Goal: Task Accomplishment & Management: Complete application form

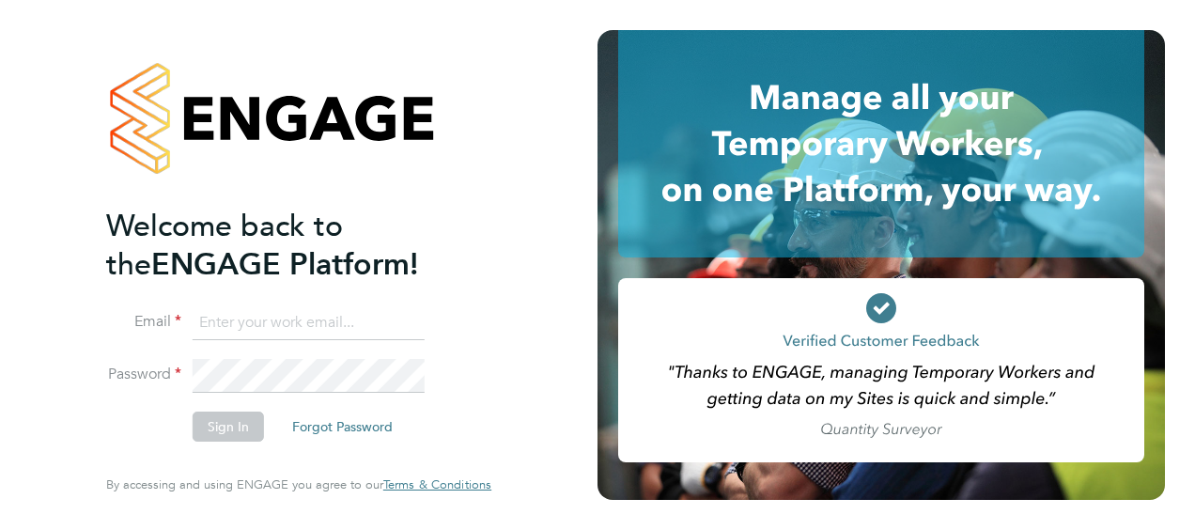
click at [259, 320] on input at bounding box center [309, 323] width 232 height 34
type input "[EMAIL_ADDRESS][PERSON_NAME][DOMAIN_NAME]"
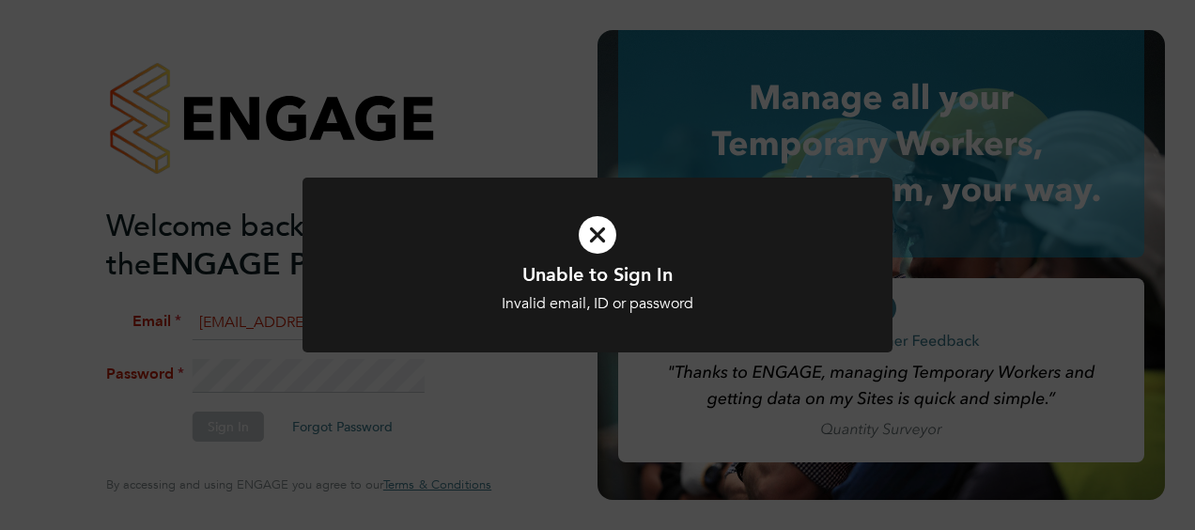
click at [271, 359] on div "Unable to Sign In Invalid email, ID or password Cancel Okay" at bounding box center [597, 265] width 1195 height 530
click at [259, 373] on div "Unable to Sign In Invalid email, ID or password Cancel Okay" at bounding box center [597, 265] width 1195 height 530
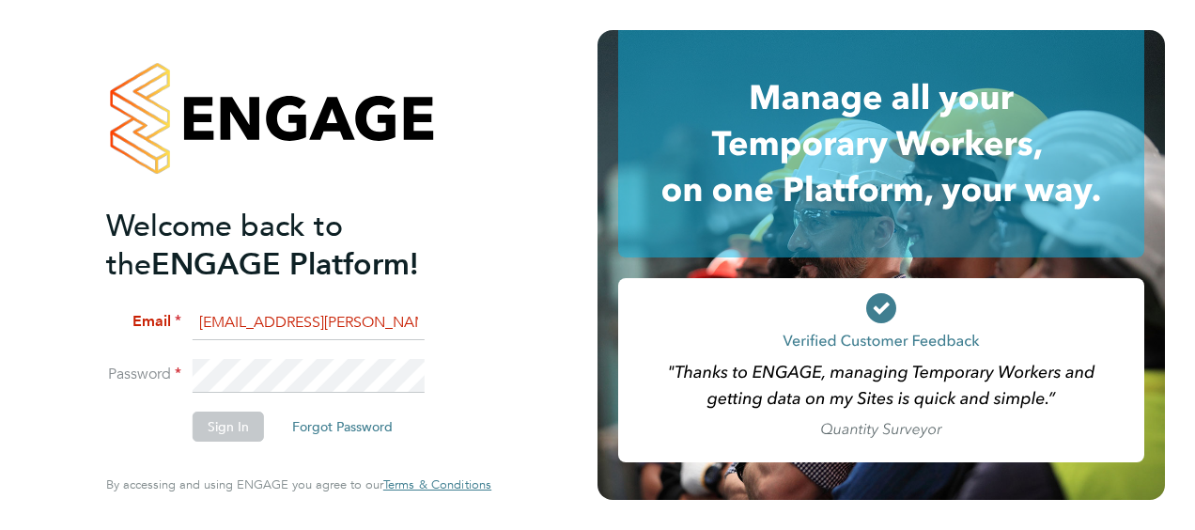
click at [148, 361] on li "Password" at bounding box center [289, 385] width 366 height 52
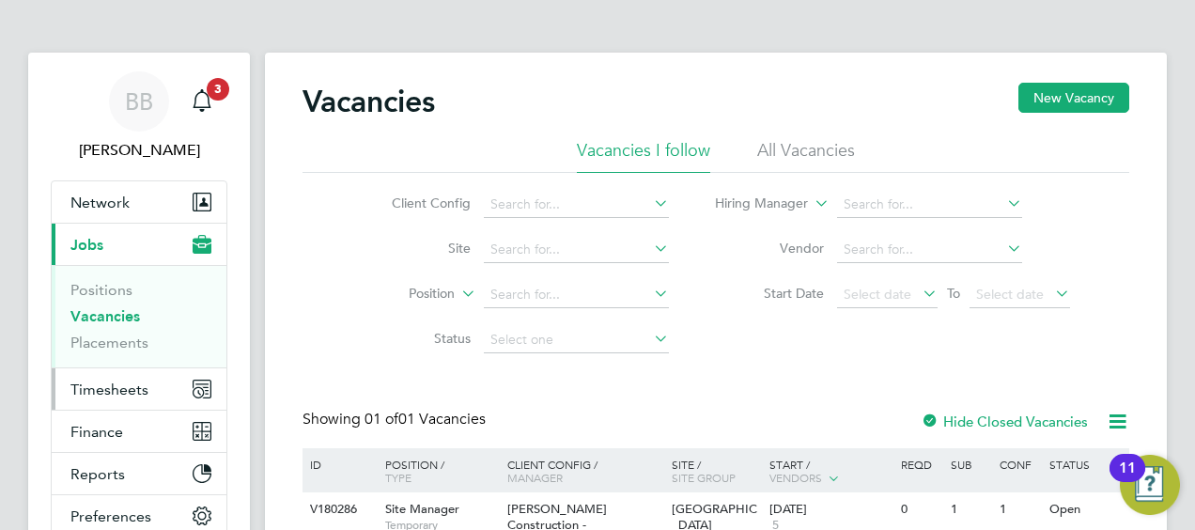
click at [113, 387] on span "Timesheets" at bounding box center [109, 390] width 78 height 18
drag, startPoint x: 321, startPoint y: 104, endPoint x: 425, endPoint y: 101, distance: 103.4
click at [425, 101] on h2 "Vacancies" at bounding box center [369, 102] width 132 height 38
drag, startPoint x: 425, startPoint y: 101, endPoint x: 325, endPoint y: 100, distance: 99.6
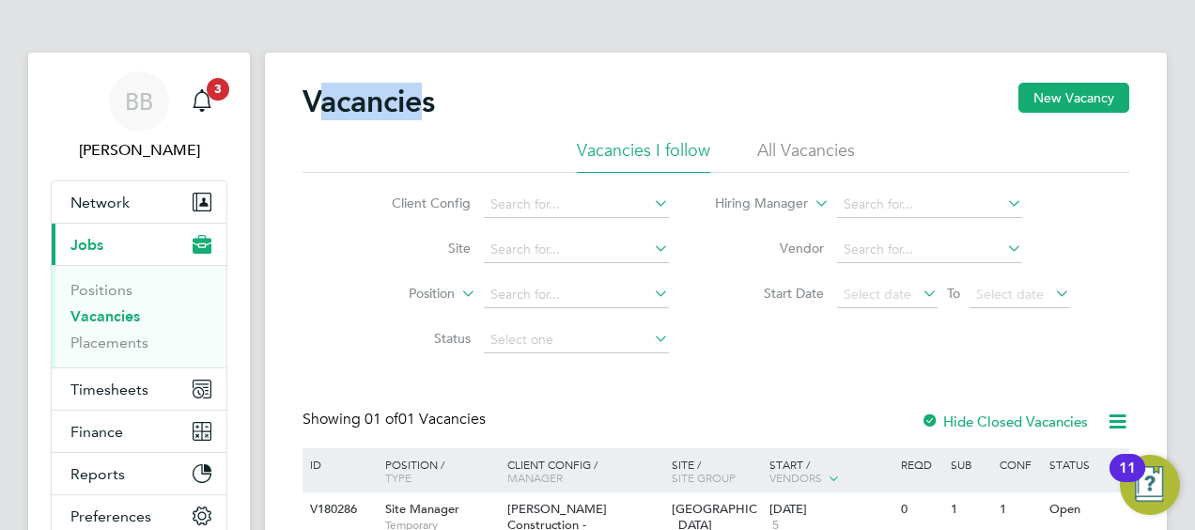
click at [325, 100] on h2 "Vacancies" at bounding box center [369, 102] width 132 height 38
click at [324, 111] on h2 "Vacancies" at bounding box center [369, 102] width 132 height 38
click at [321, 107] on h2 "Vacancies" at bounding box center [369, 102] width 132 height 38
drag, startPoint x: 325, startPoint y: 107, endPoint x: 419, endPoint y: 114, distance: 94.2
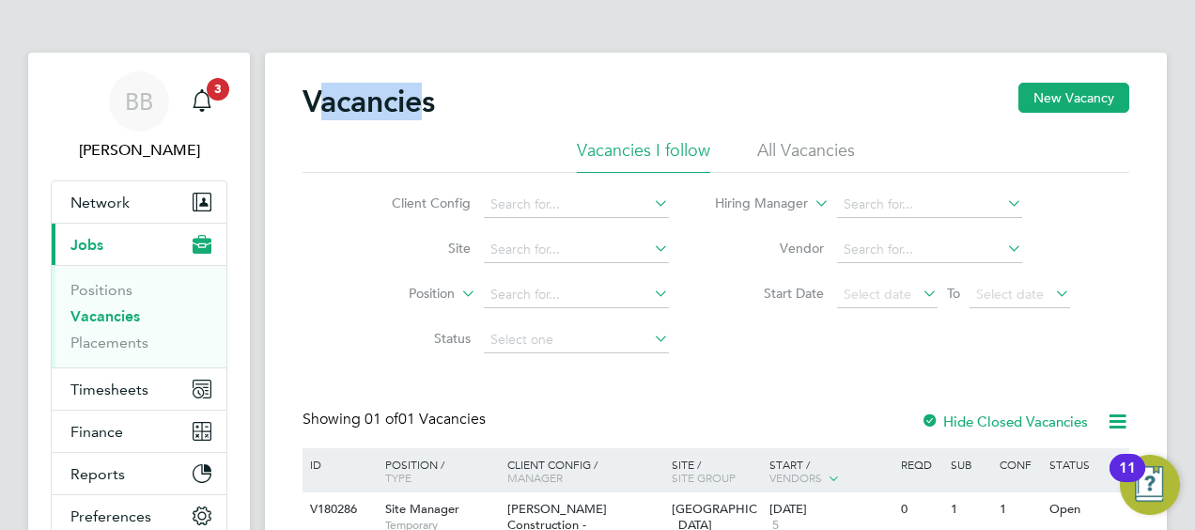
click at [419, 114] on h2 "Vacancies" at bounding box center [369, 102] width 132 height 38
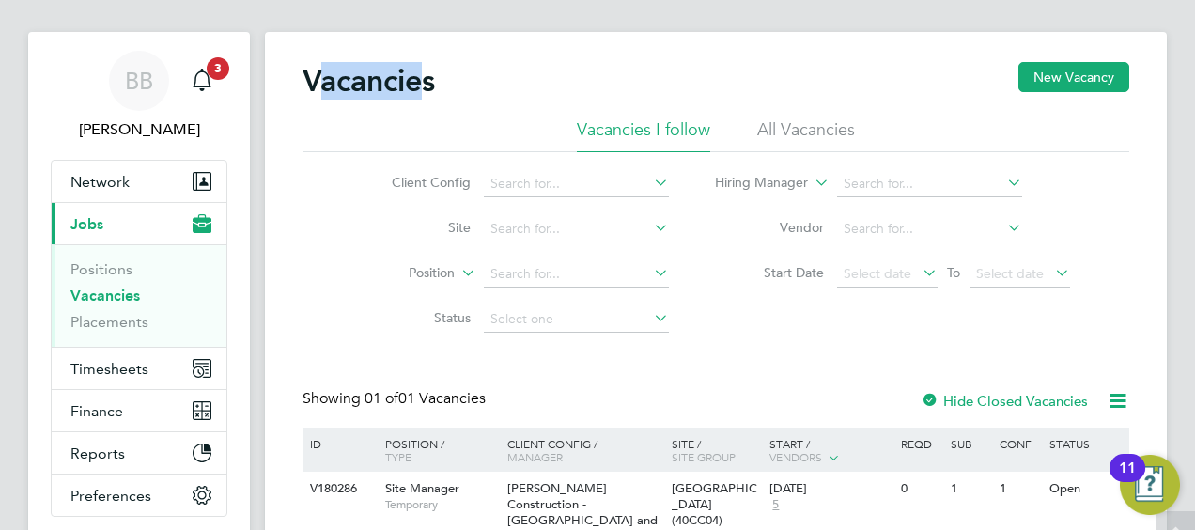
scroll to position [18, 0]
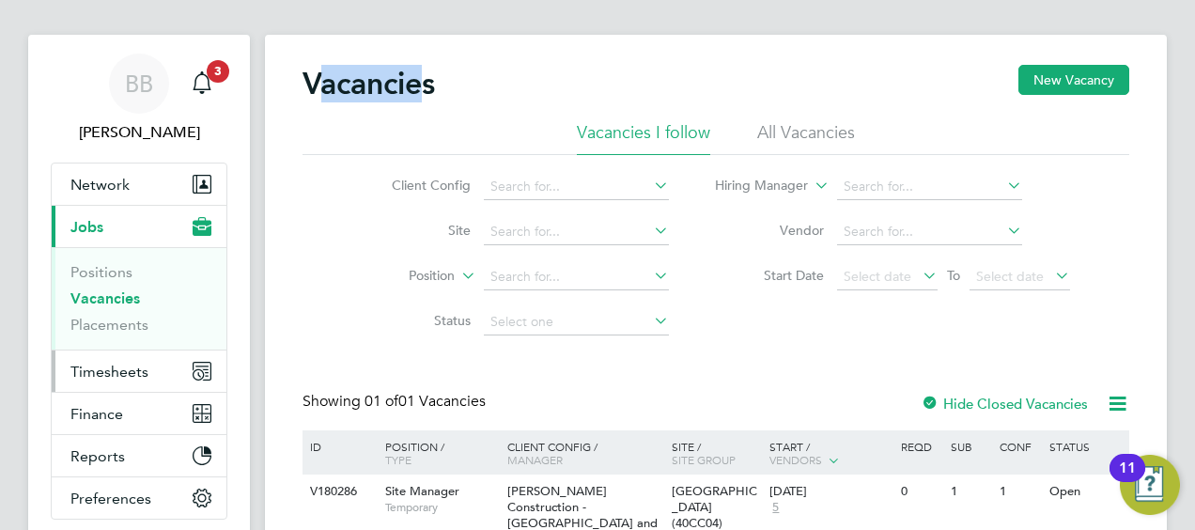
click at [109, 374] on span "Timesheets" at bounding box center [109, 372] width 78 height 18
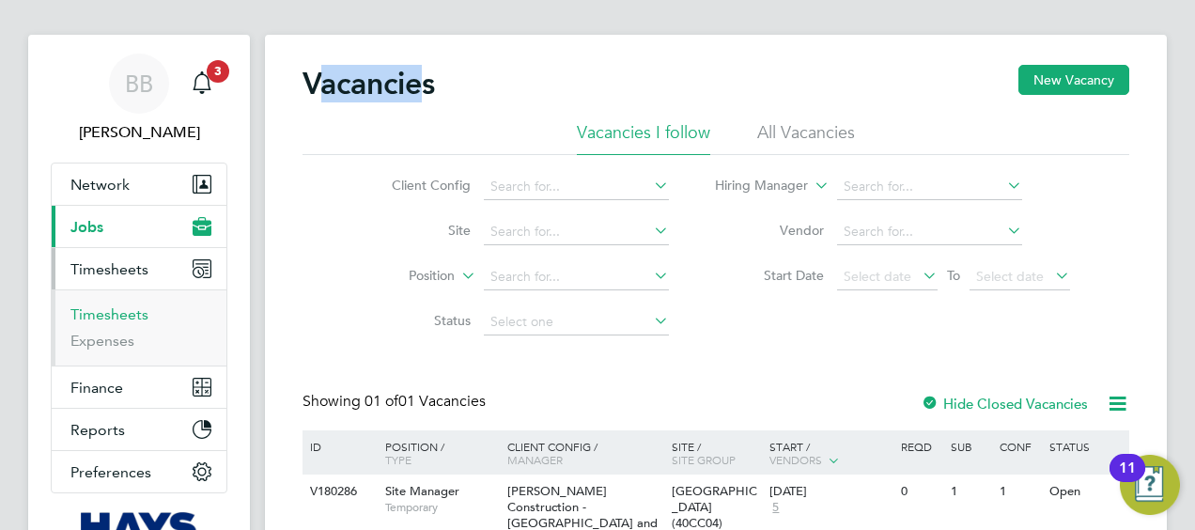
click at [136, 320] on link "Timesheets" at bounding box center [109, 314] width 78 height 18
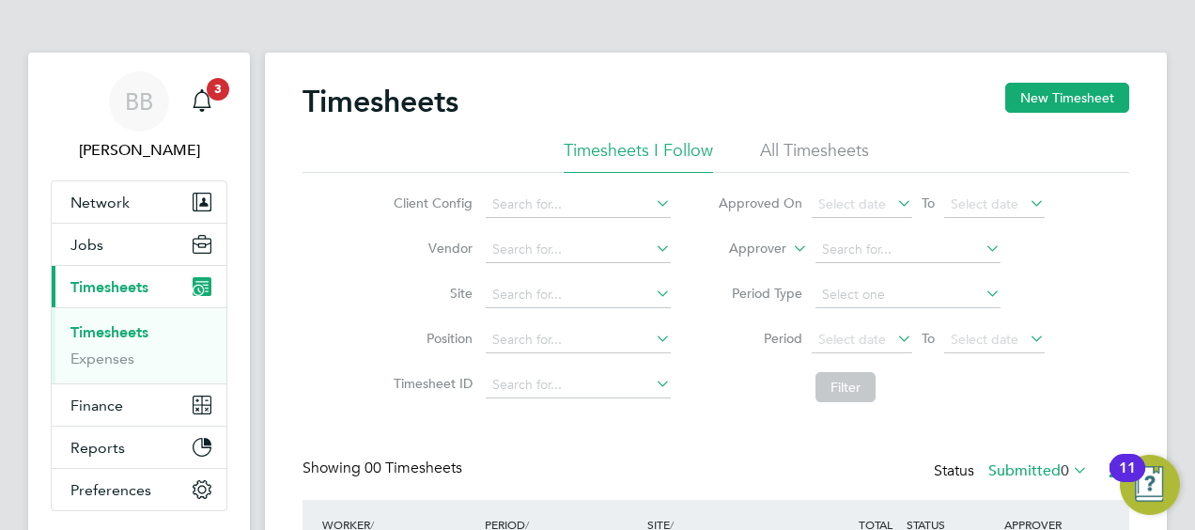
click at [794, 149] on li "All Timesheets" at bounding box center [814, 156] width 109 height 34
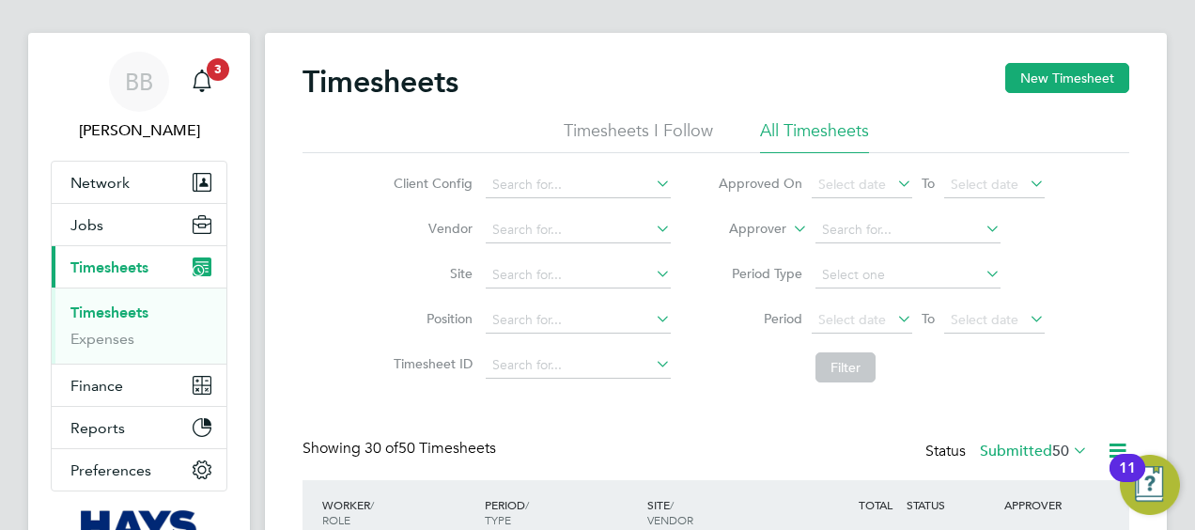
click at [778, 234] on label "Approver" at bounding box center [744, 229] width 85 height 19
click at [748, 250] on li "Worker" at bounding box center [740, 251] width 92 height 24
click at [846, 216] on li "Worker" at bounding box center [881, 230] width 374 height 45
click at [848, 225] on input at bounding box center [908, 230] width 185 height 26
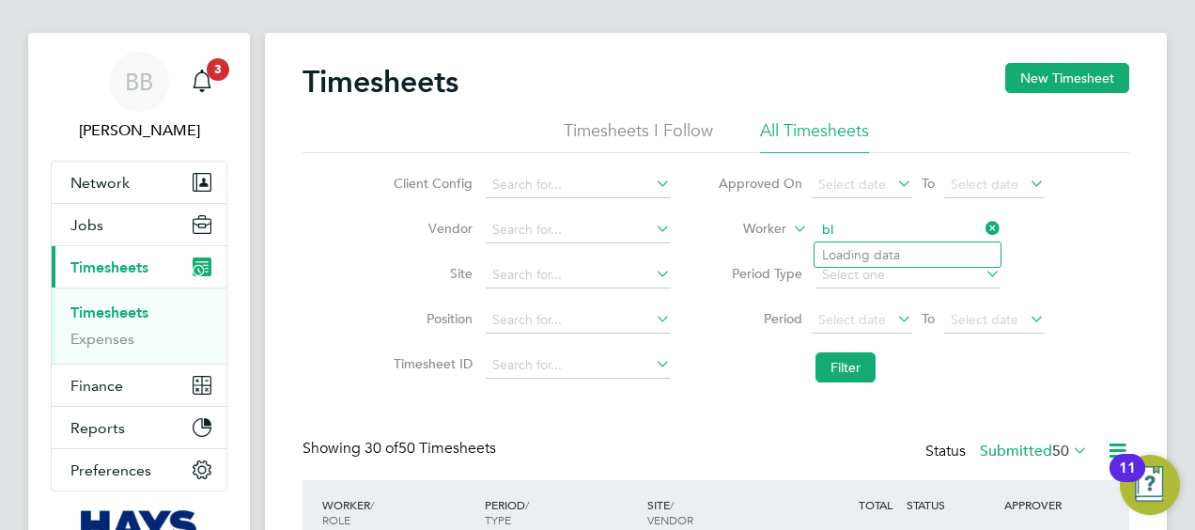
type input "b"
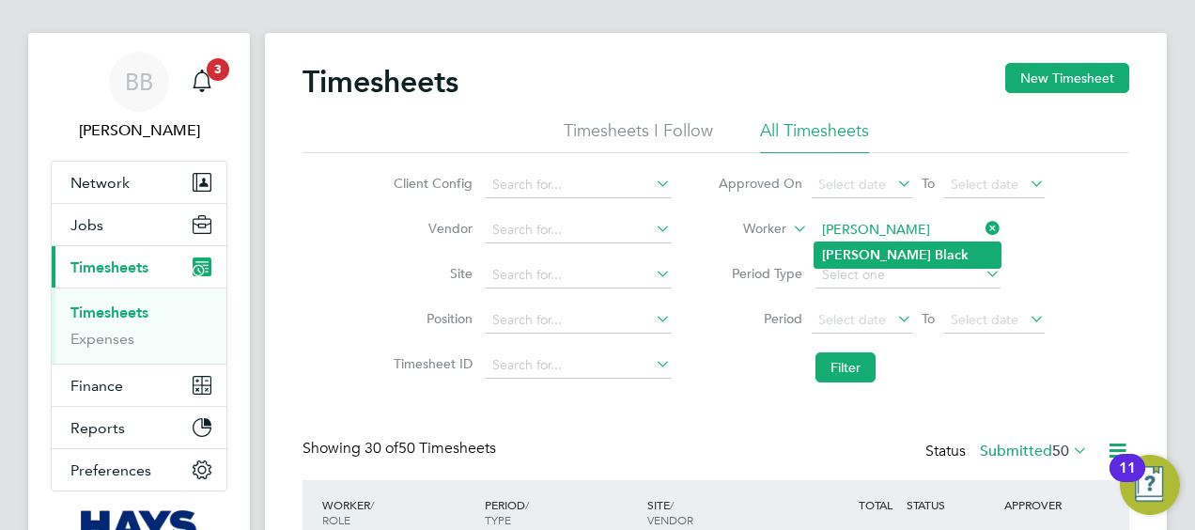
click at [881, 248] on li "Lee Black" at bounding box center [908, 254] width 186 height 25
type input "Lee Black"
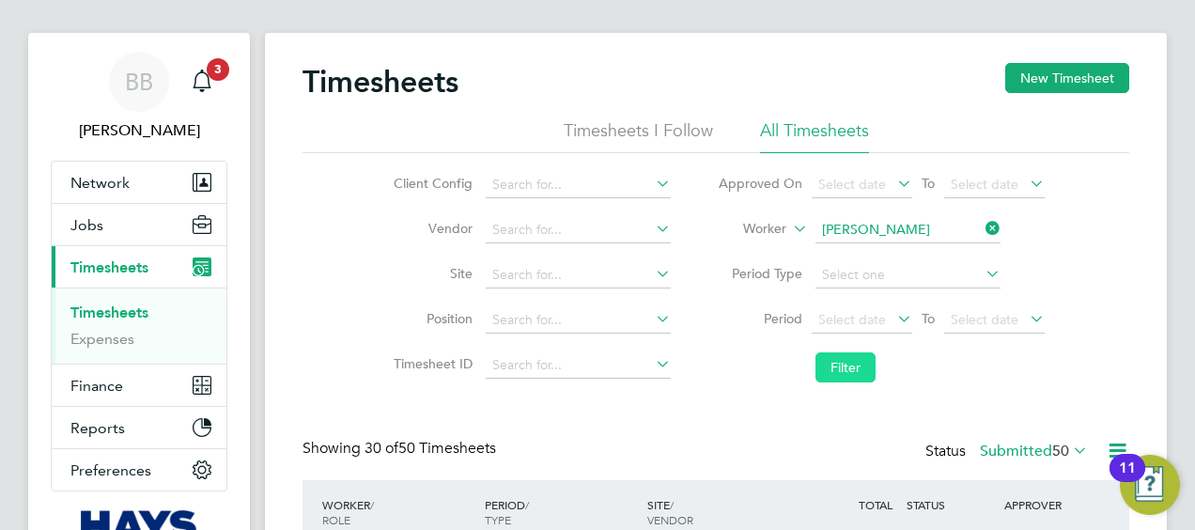
click at [840, 366] on button "Filter" at bounding box center [846, 367] width 60 height 30
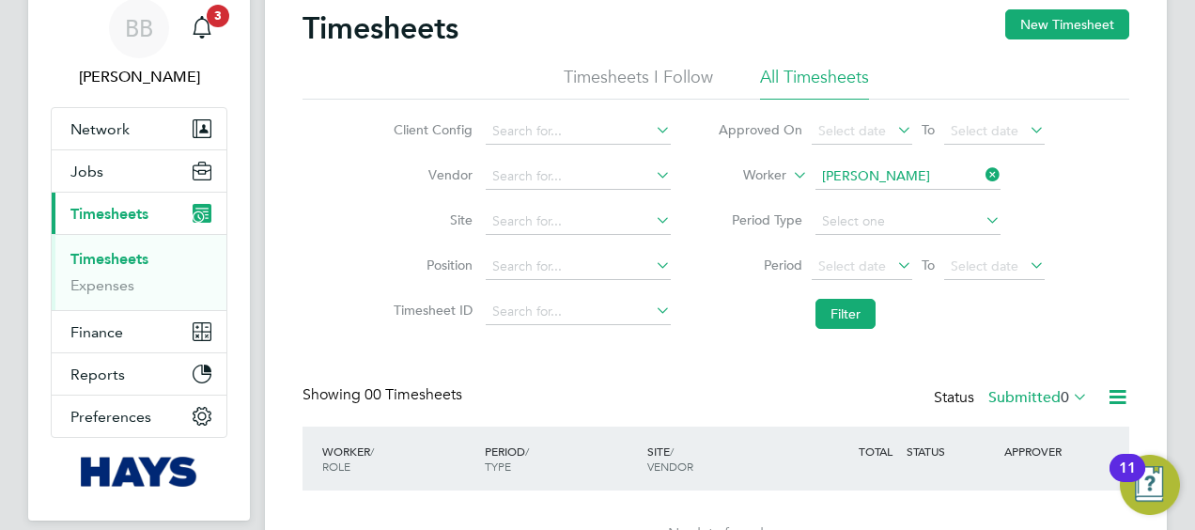
click at [1049, 406] on div "Status Submitted 0" at bounding box center [1013, 398] width 158 height 26
click at [1034, 398] on label "Submitted 0" at bounding box center [1039, 397] width 100 height 19
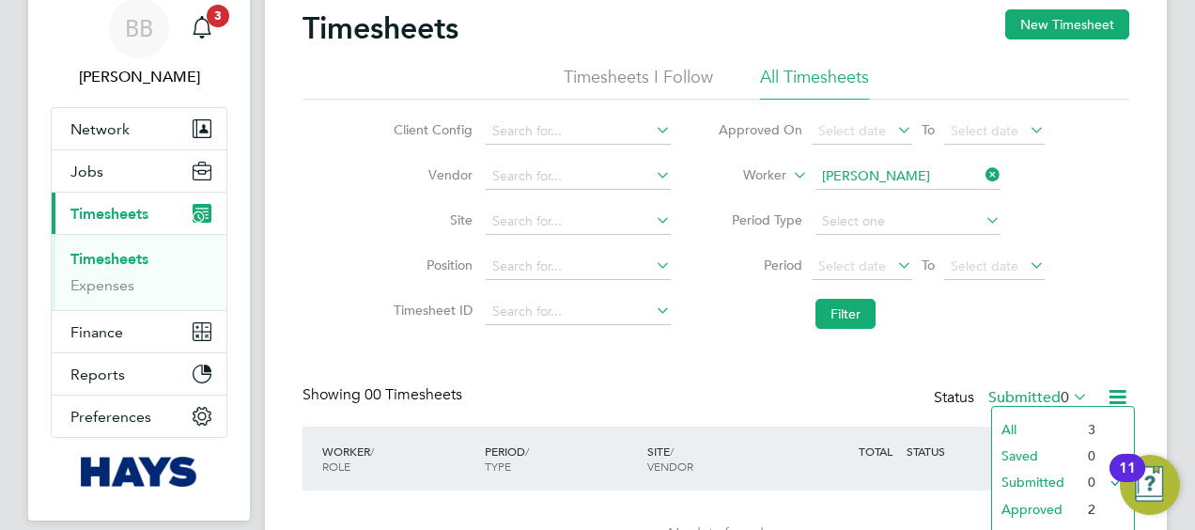
click at [1015, 419] on li "All" at bounding box center [1035, 429] width 86 height 26
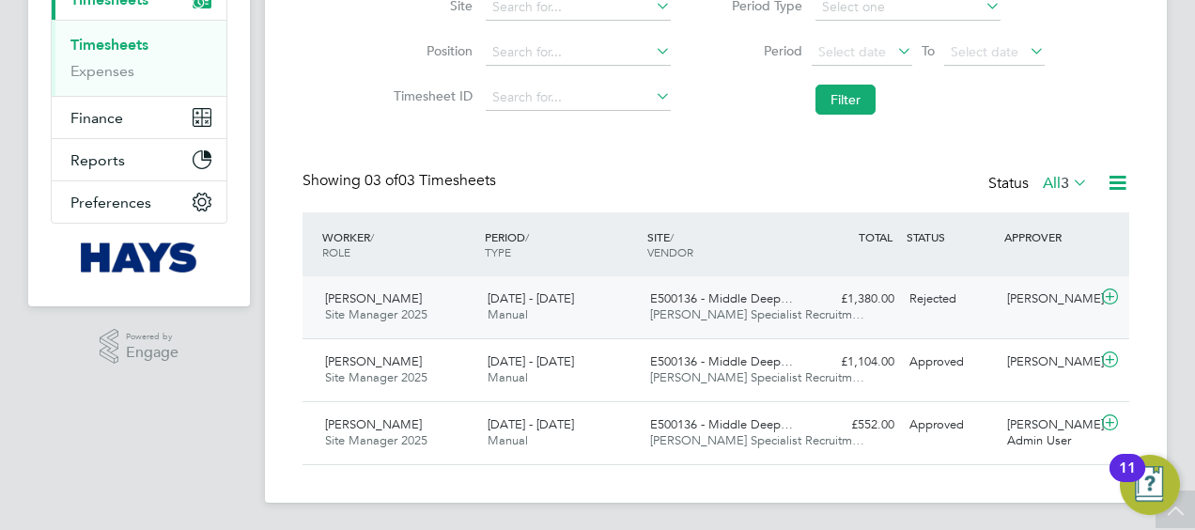
click at [743, 304] on span "E500136 - Middle Deep…" at bounding box center [721, 298] width 143 height 16
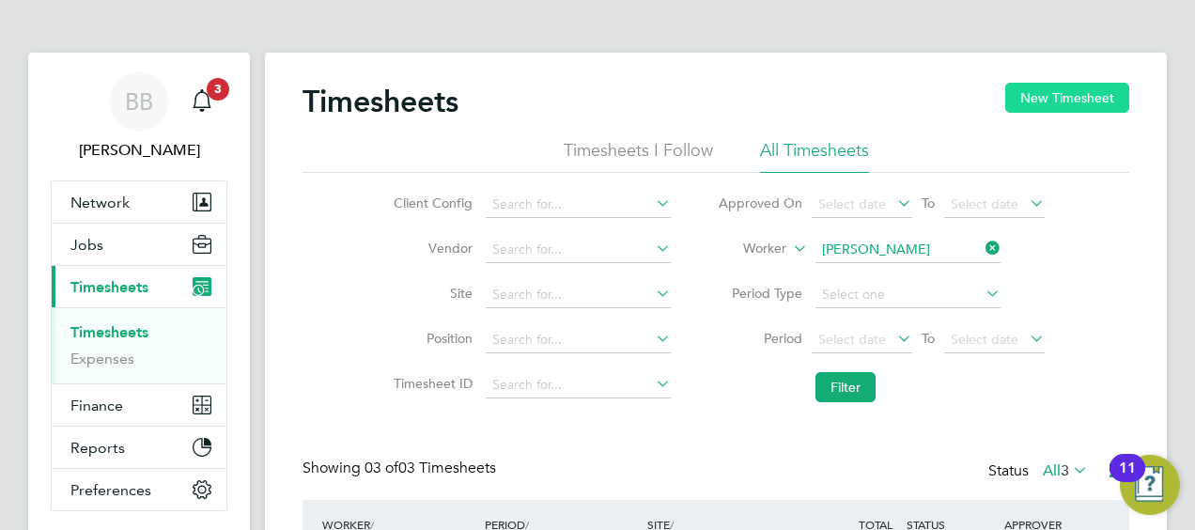
click at [1056, 91] on button "New Timesheet" at bounding box center [1067, 98] width 124 height 30
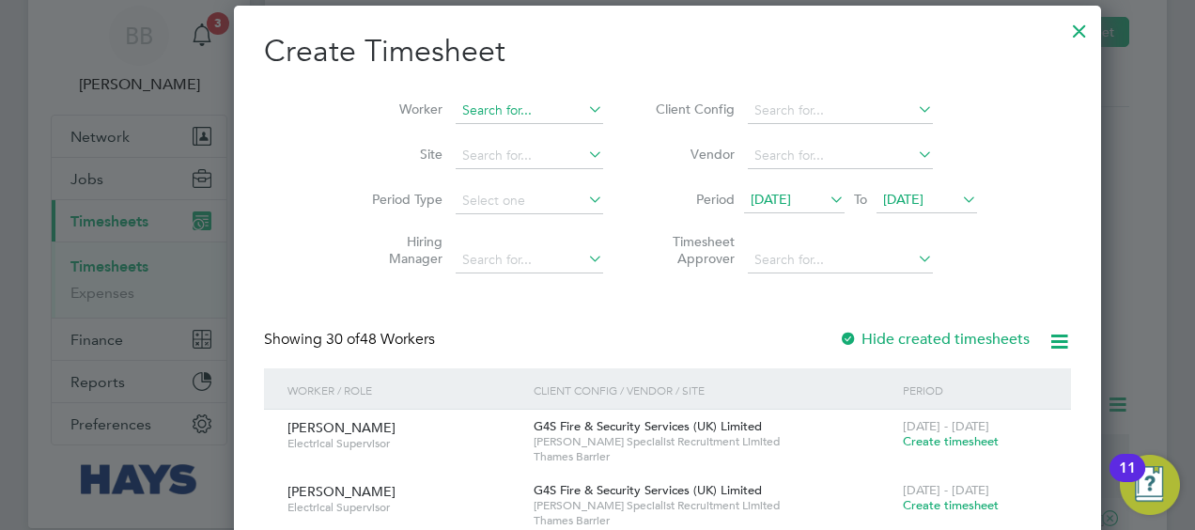
click at [457, 105] on input at bounding box center [530, 111] width 148 height 26
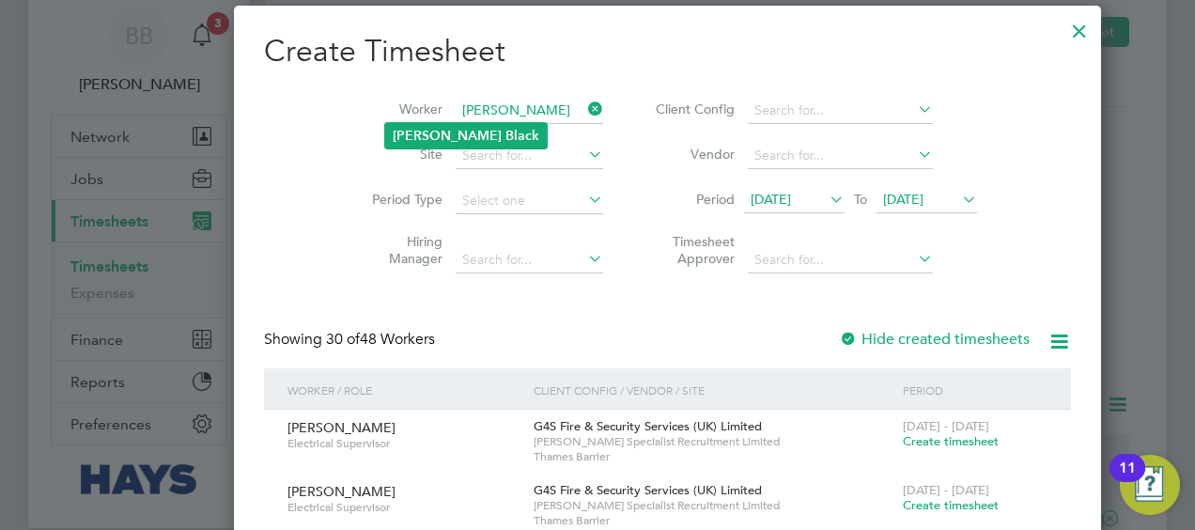
click at [506, 132] on b "Black" at bounding box center [523, 136] width 34 height 16
type input "Lee Black"
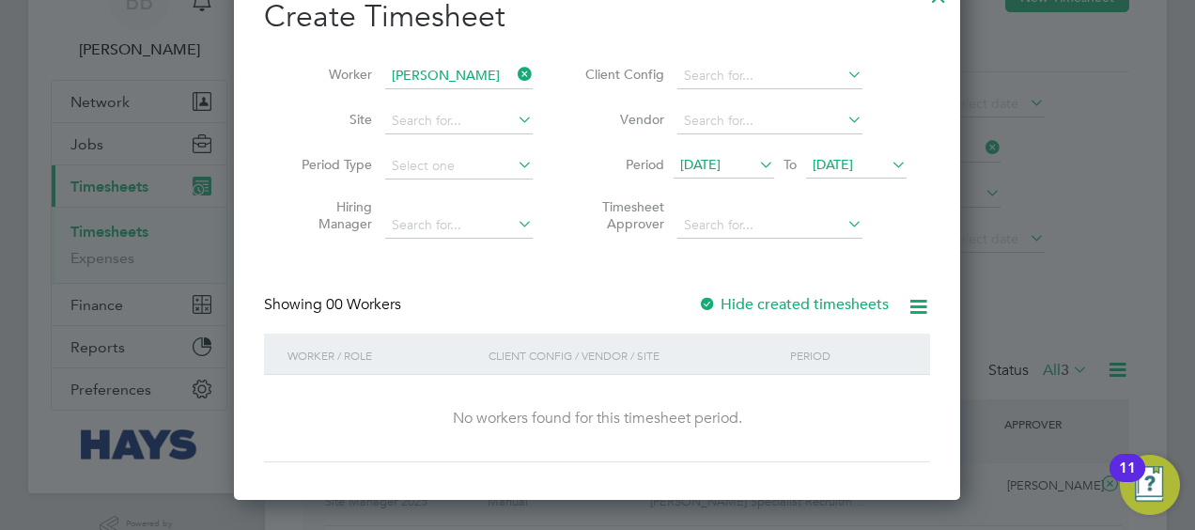
click at [777, 304] on label "Hide created timesheets" at bounding box center [793, 304] width 191 height 19
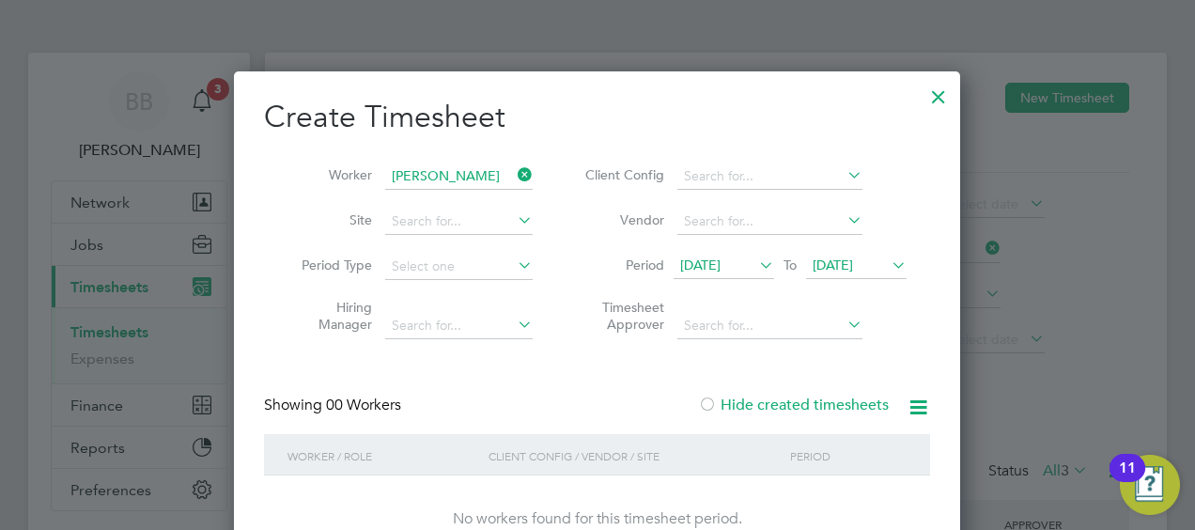
click at [934, 95] on div at bounding box center [939, 92] width 34 height 34
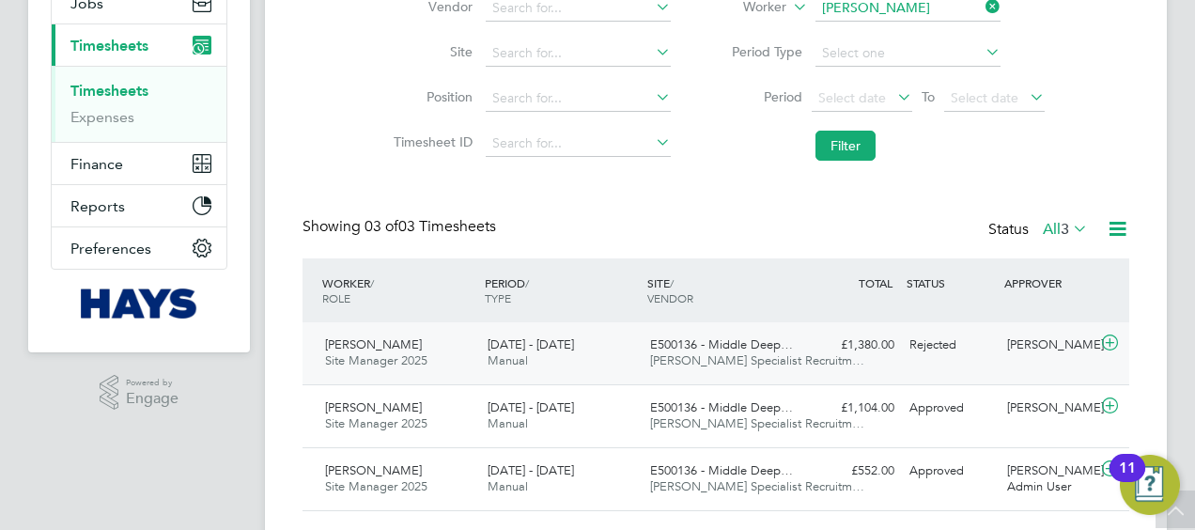
click at [807, 356] on div "£1,380.00 Rejected" at bounding box center [853, 345] width 98 height 31
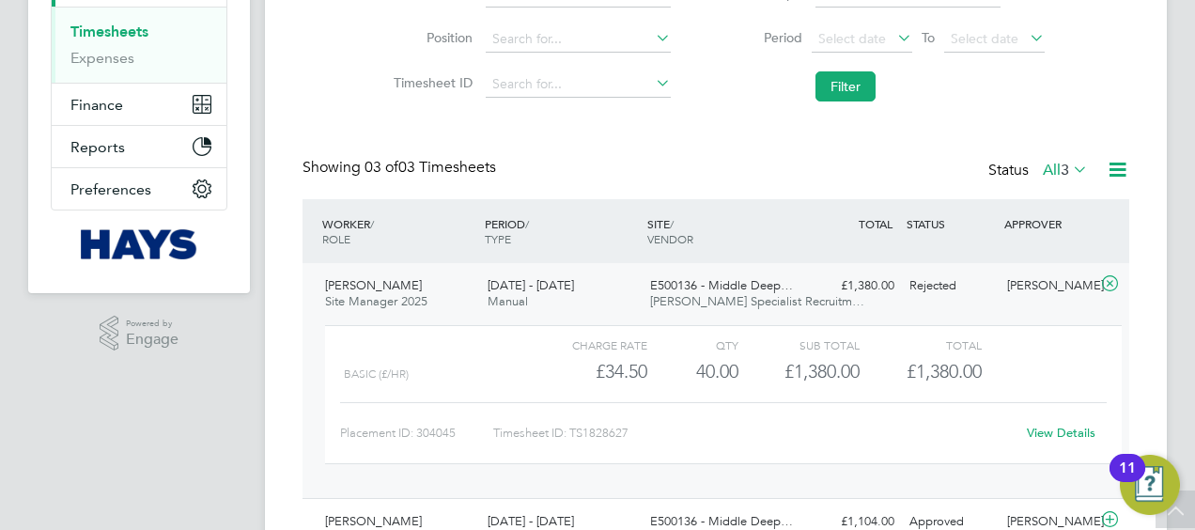
click at [1046, 423] on div "View Details" at bounding box center [1061, 433] width 92 height 30
click at [1043, 427] on link "View Details" at bounding box center [1061, 433] width 69 height 16
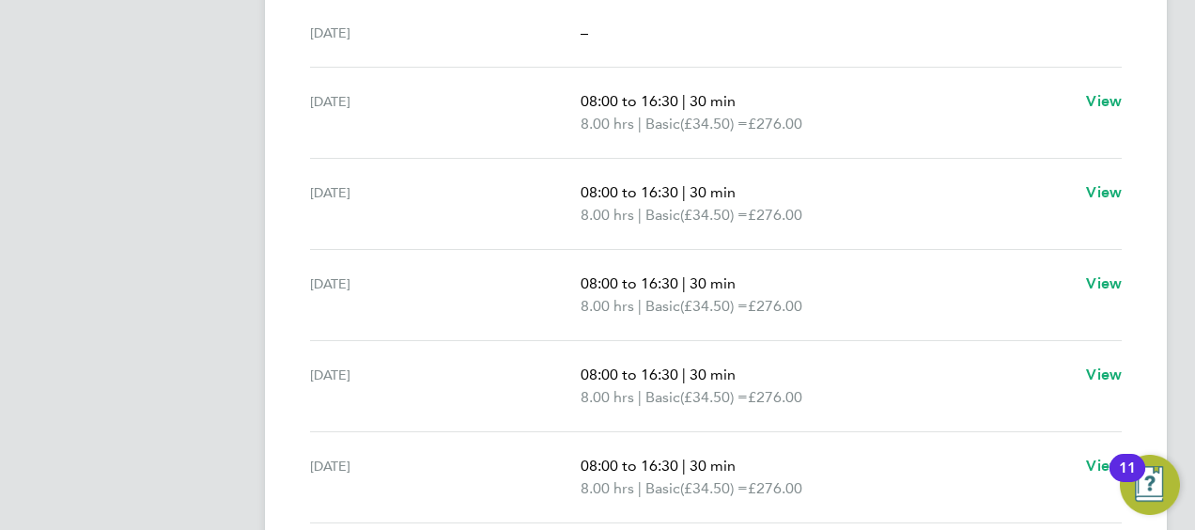
scroll to position [749, 0]
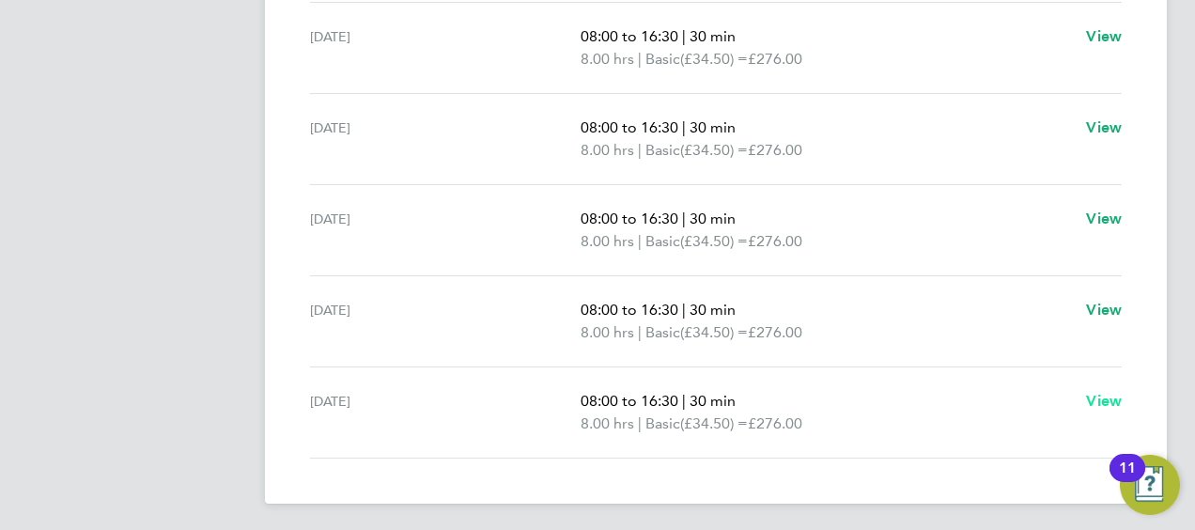
click at [1113, 390] on link "View" at bounding box center [1104, 401] width 36 height 23
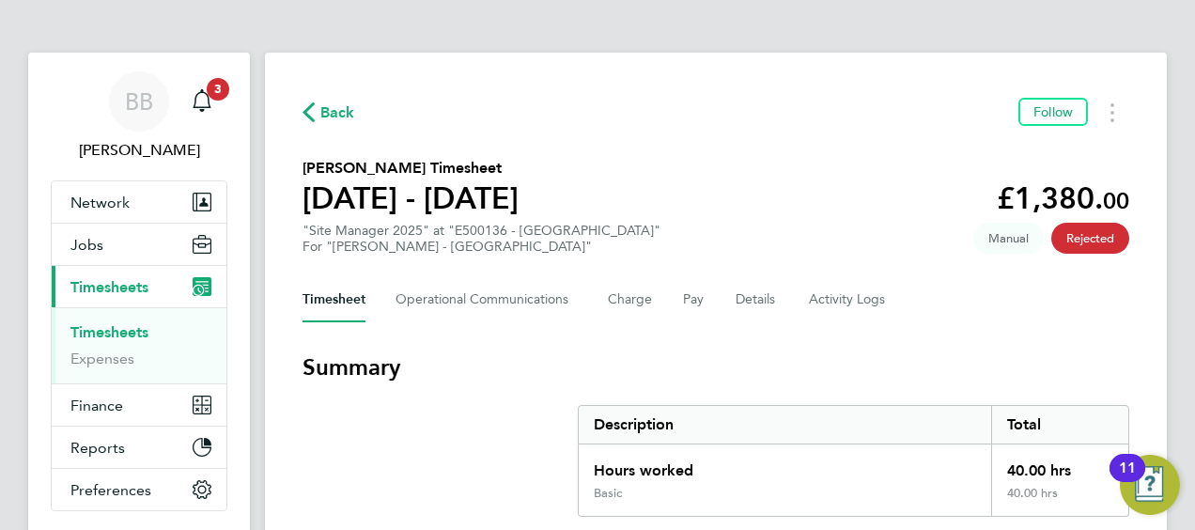
select select "30"
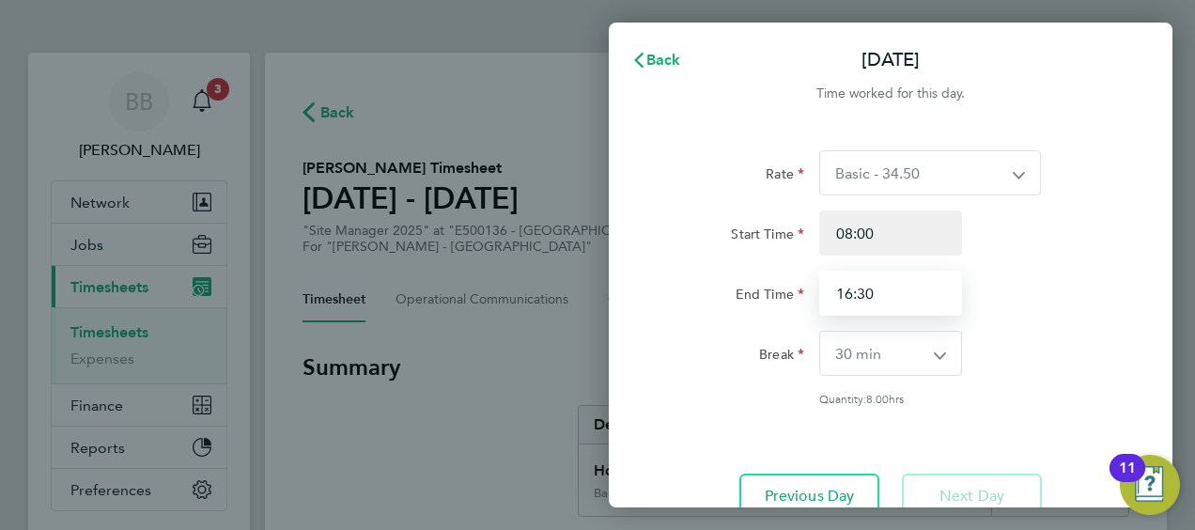
click at [844, 276] on input "16:30" at bounding box center [890, 293] width 143 height 45
click at [849, 296] on input "16:30" at bounding box center [890, 293] width 143 height 45
type input "15:30"
click at [1070, 315] on div "End Time 15:30" at bounding box center [891, 293] width 474 height 45
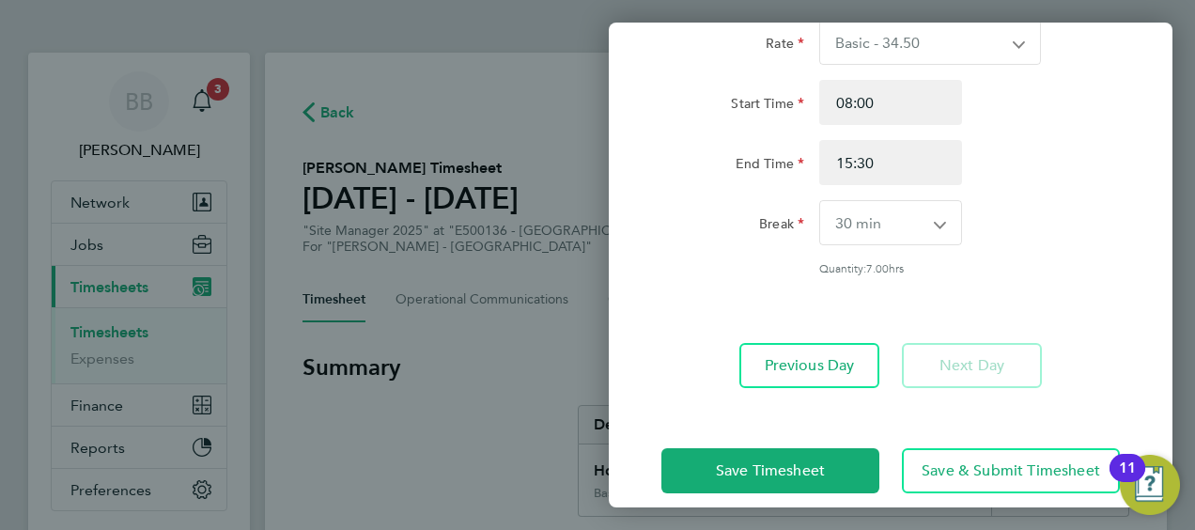
scroll to position [133, 0]
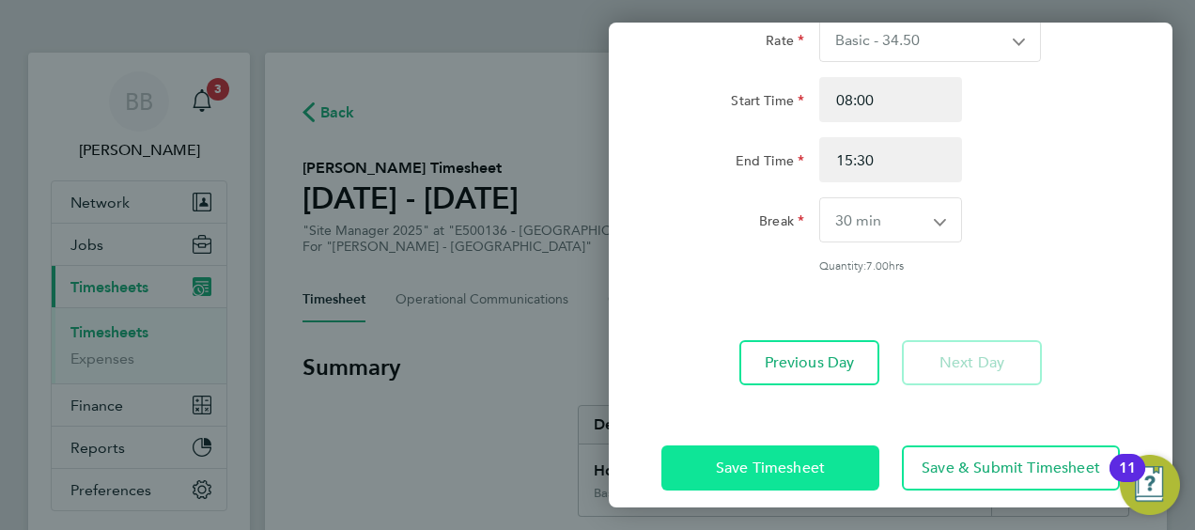
click at [754, 462] on span "Save Timesheet" at bounding box center [770, 468] width 109 height 19
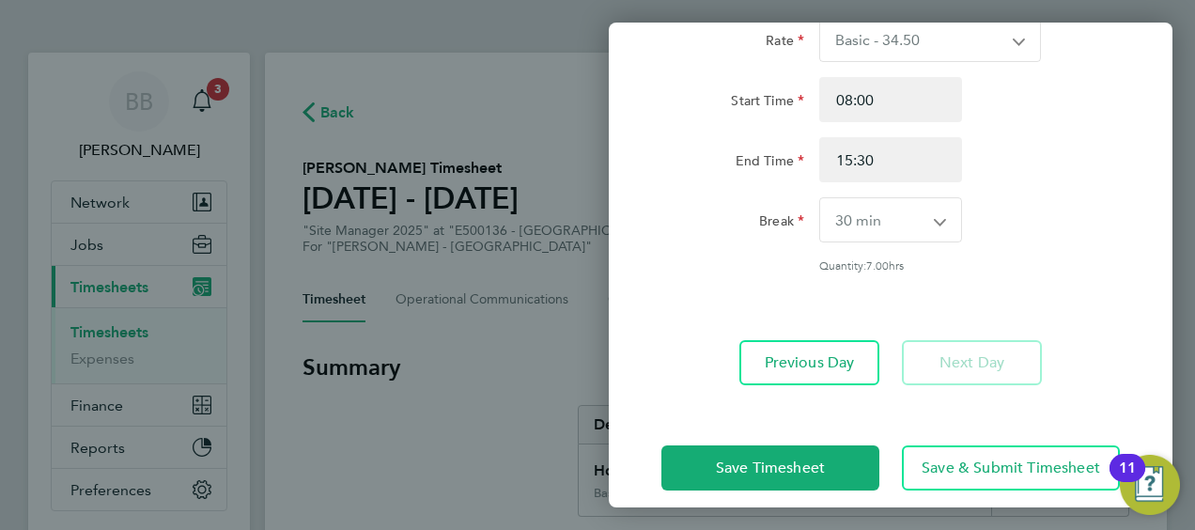
scroll to position [152, 0]
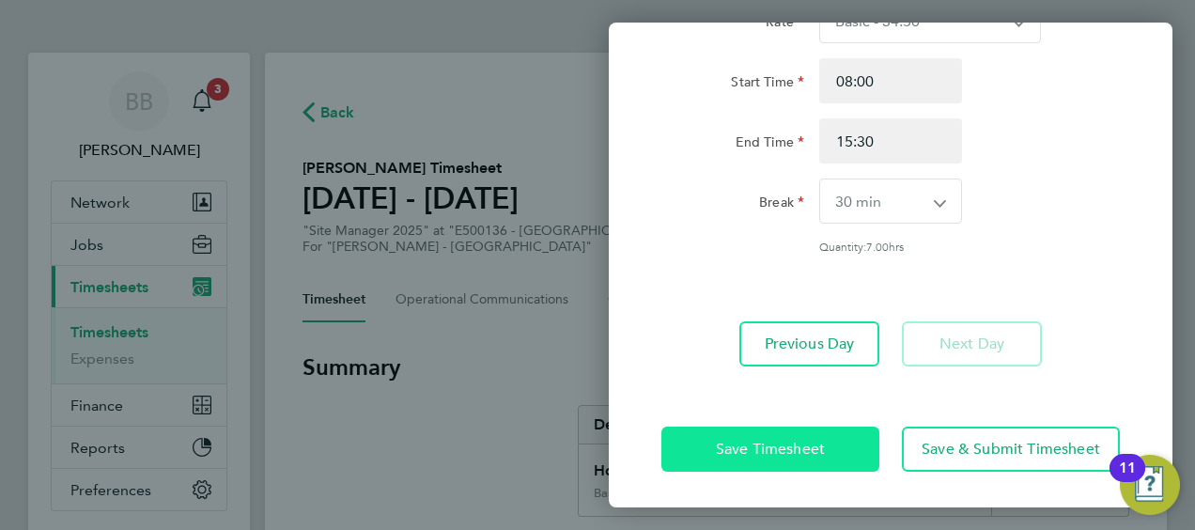
click at [707, 447] on button "Save Timesheet" at bounding box center [771, 449] width 218 height 45
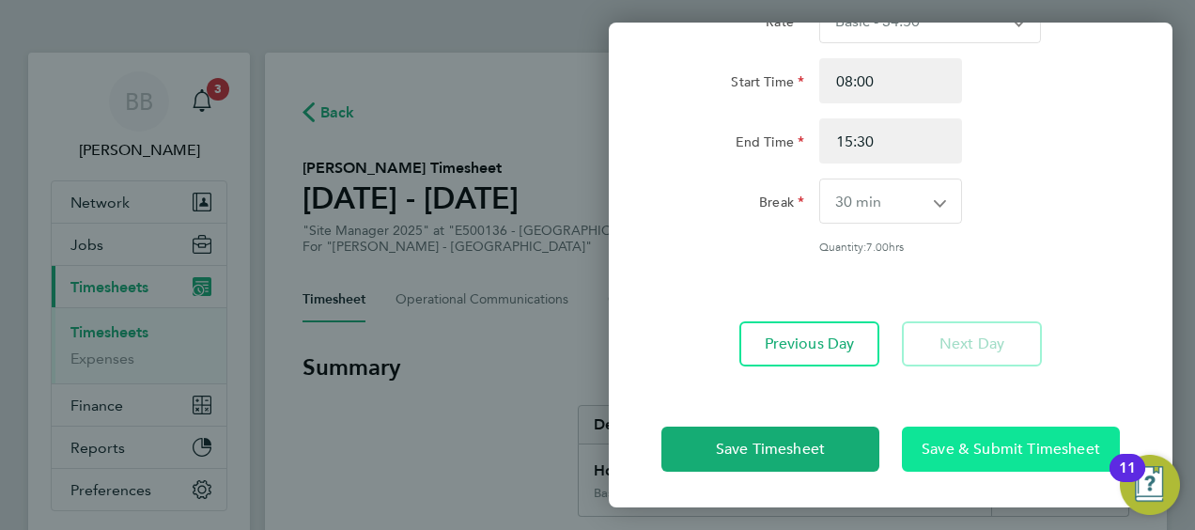
click at [994, 453] on span "Save & Submit Timesheet" at bounding box center [1011, 449] width 179 height 19
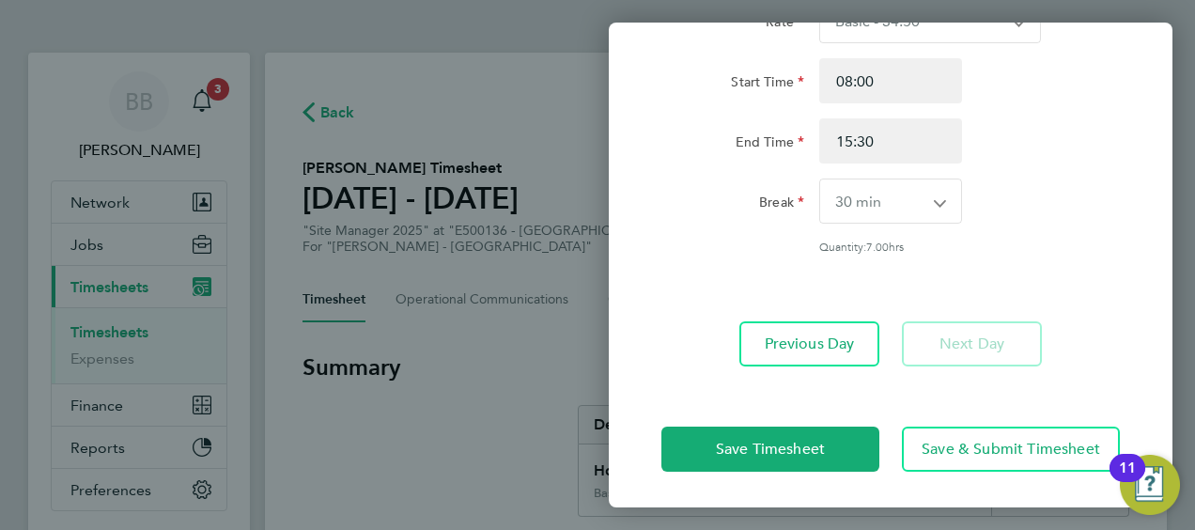
scroll to position [0, 0]
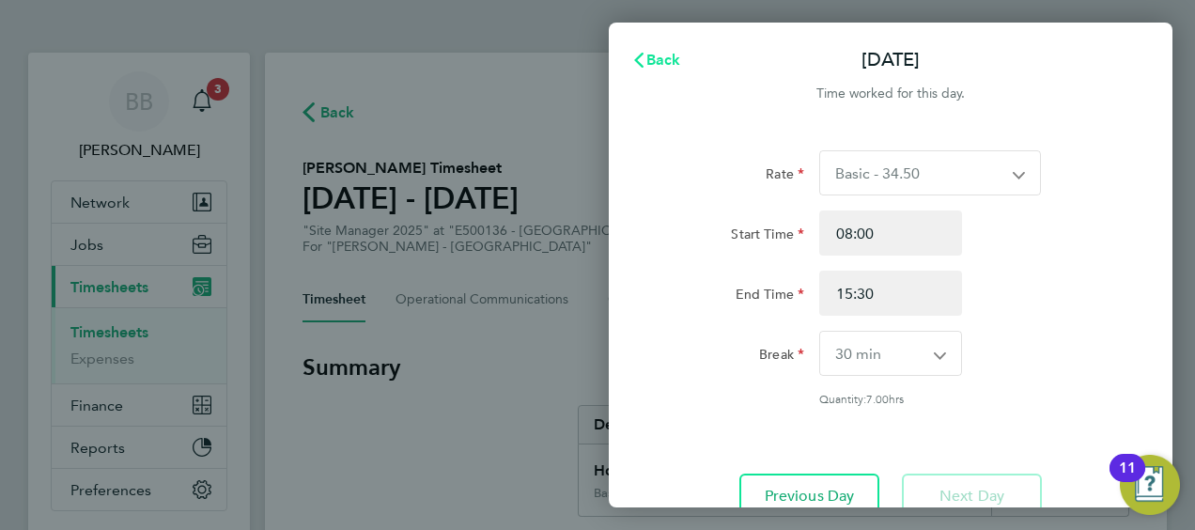
click at [650, 62] on span "Back" at bounding box center [664, 60] width 35 height 18
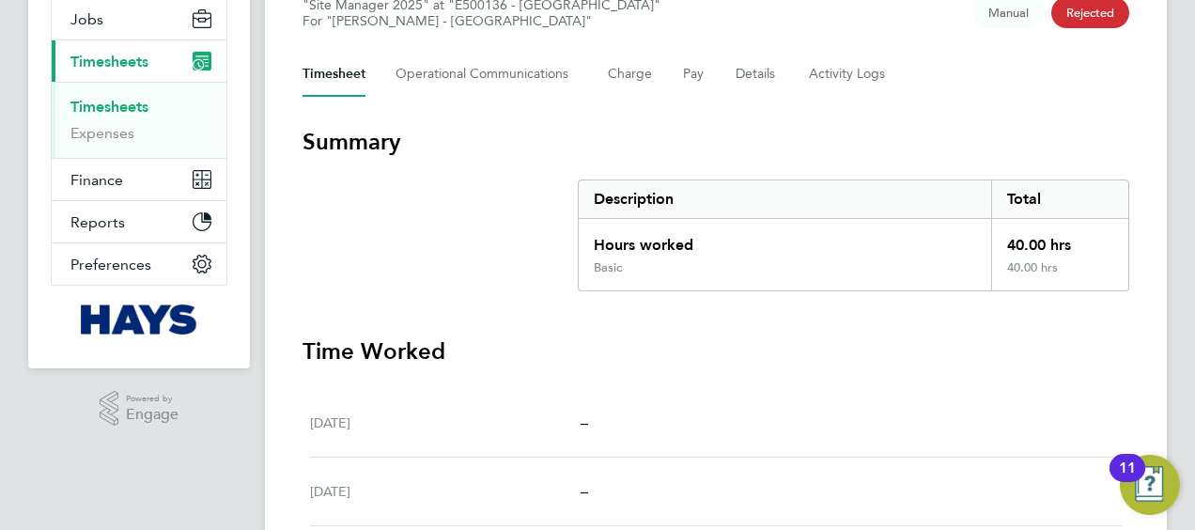
scroll to position [65, 0]
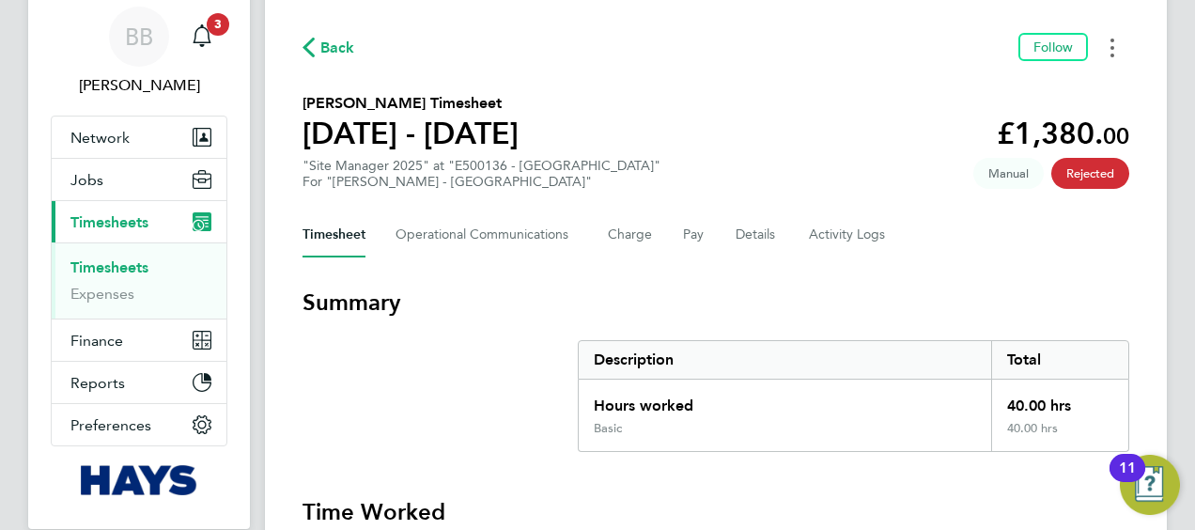
click at [1116, 42] on button "Timesheets Menu" at bounding box center [1113, 47] width 34 height 29
click at [331, 50] on span "Back" at bounding box center [337, 48] width 35 height 23
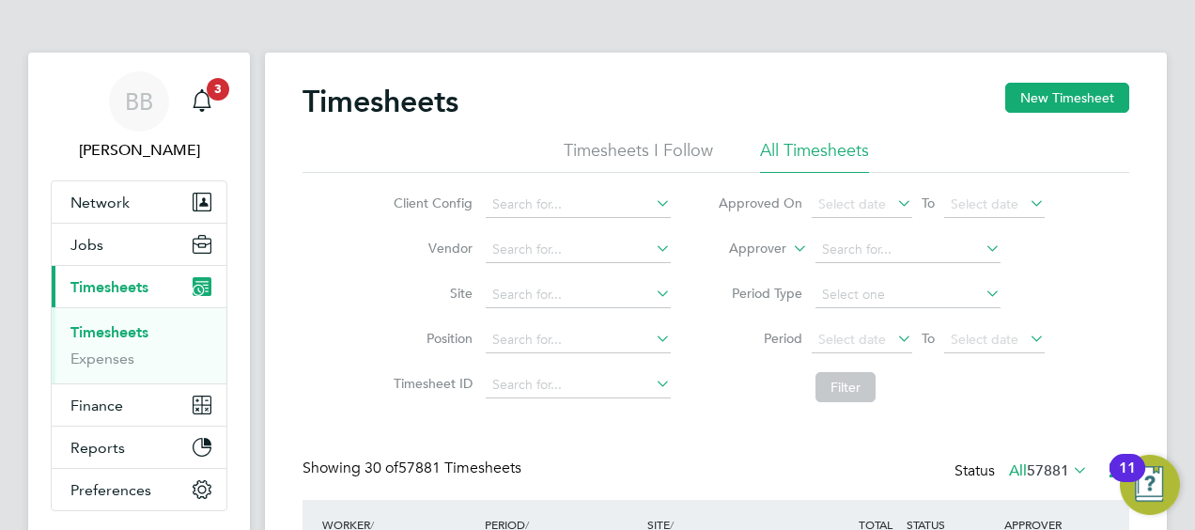
click at [778, 245] on label "Approver" at bounding box center [744, 249] width 85 height 19
click at [750, 275] on li "Worker" at bounding box center [740, 270] width 92 height 24
click at [844, 254] on input at bounding box center [908, 250] width 185 height 26
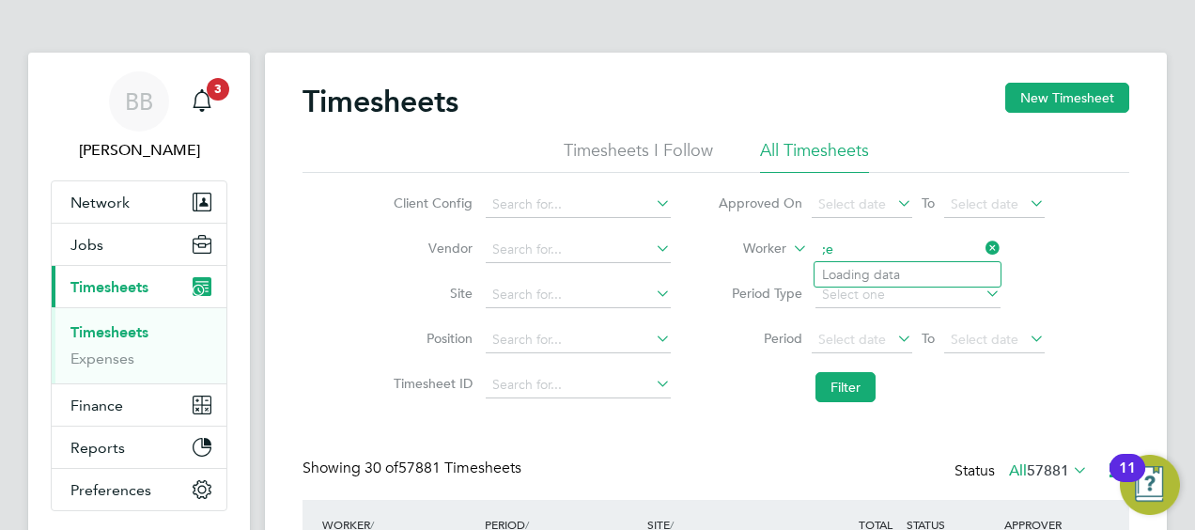
type input ";"
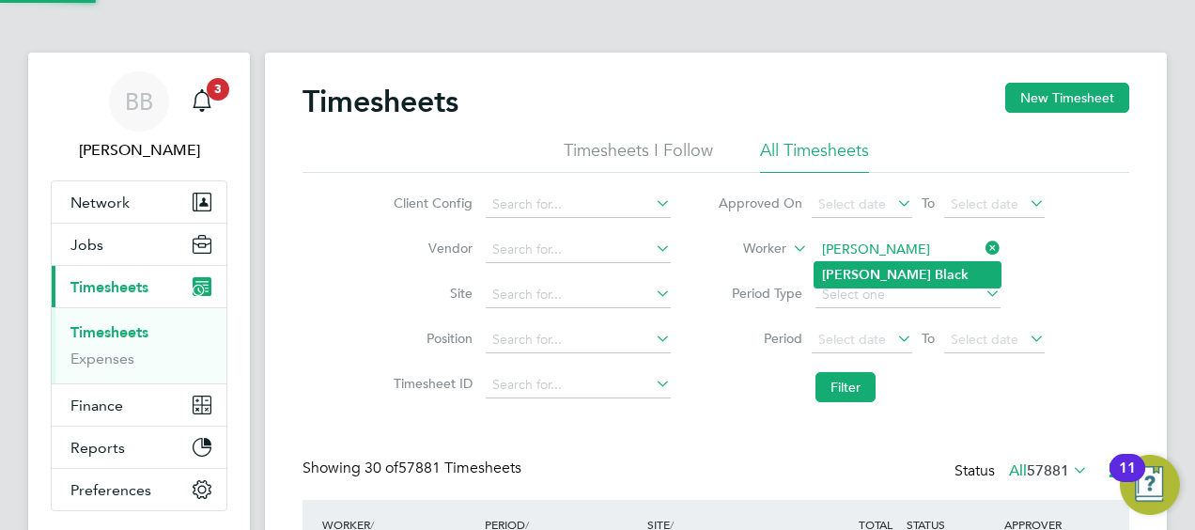
click at [935, 275] on b "Black" at bounding box center [952, 275] width 34 height 16
type input "Lee Black"
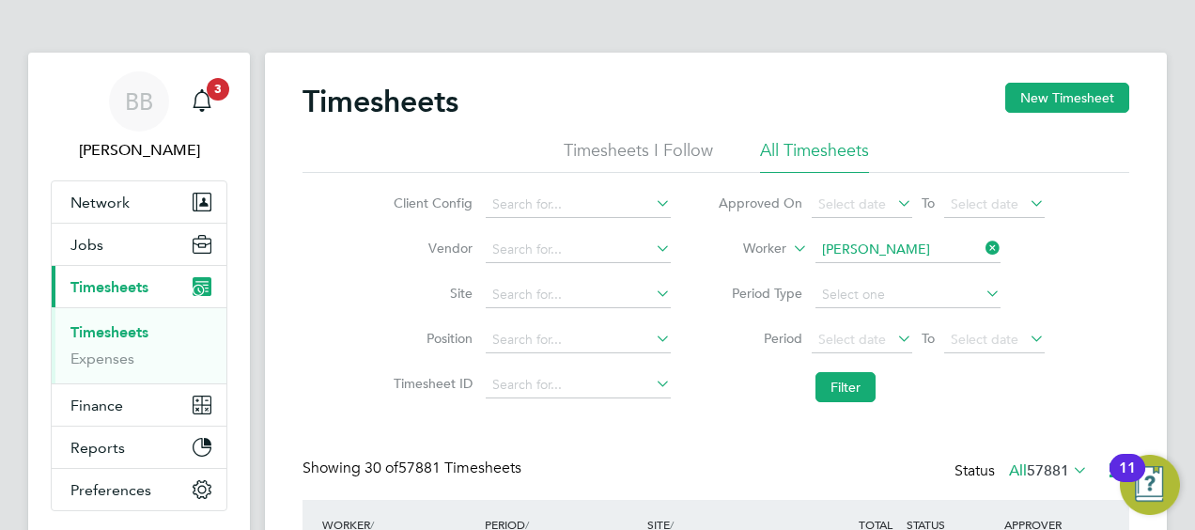
click at [859, 370] on li "Filter" at bounding box center [881, 387] width 374 height 49
click at [853, 378] on button "Filter" at bounding box center [846, 387] width 60 height 30
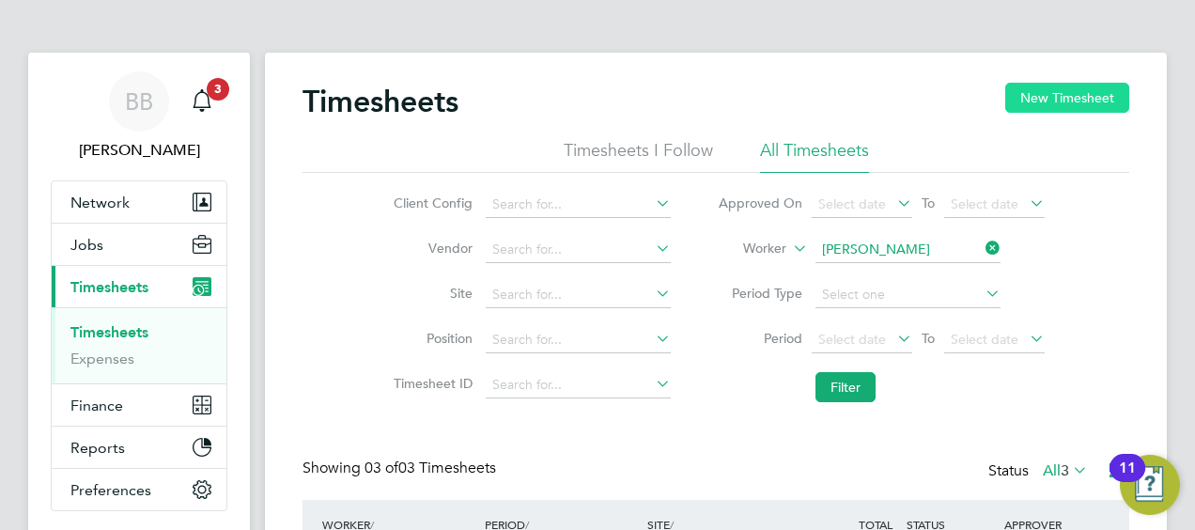
click at [1066, 88] on button "New Timesheet" at bounding box center [1067, 98] width 124 height 30
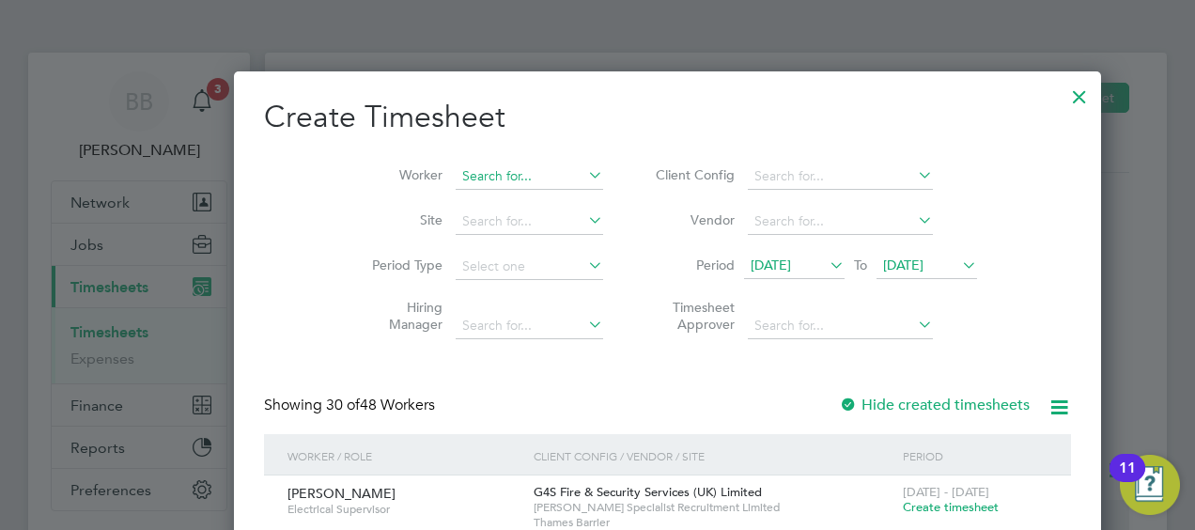
click at [456, 179] on input at bounding box center [530, 177] width 148 height 26
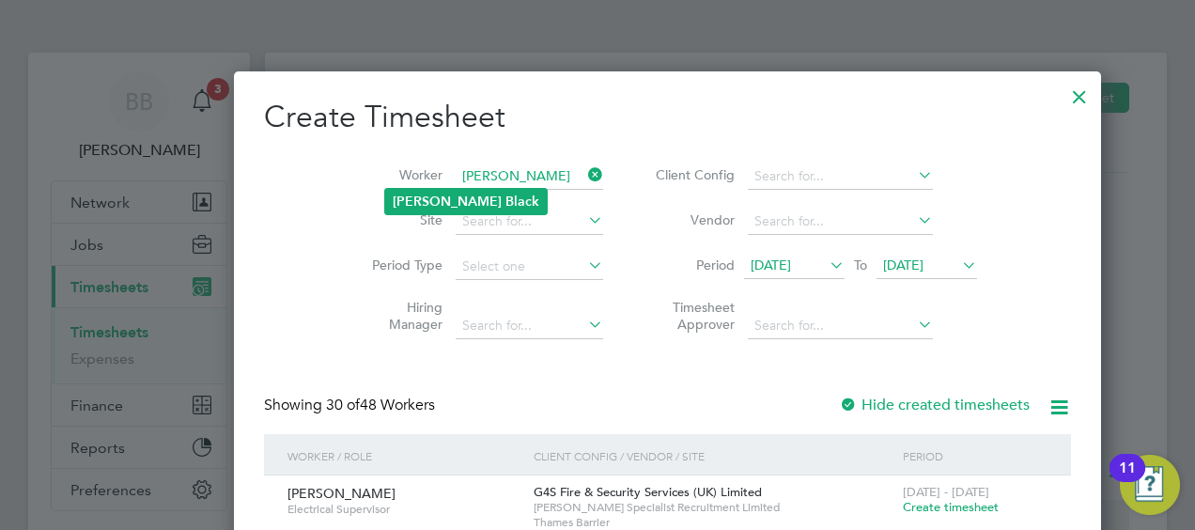
click at [506, 194] on b "Black" at bounding box center [523, 202] width 34 height 16
type input "Lee Black"
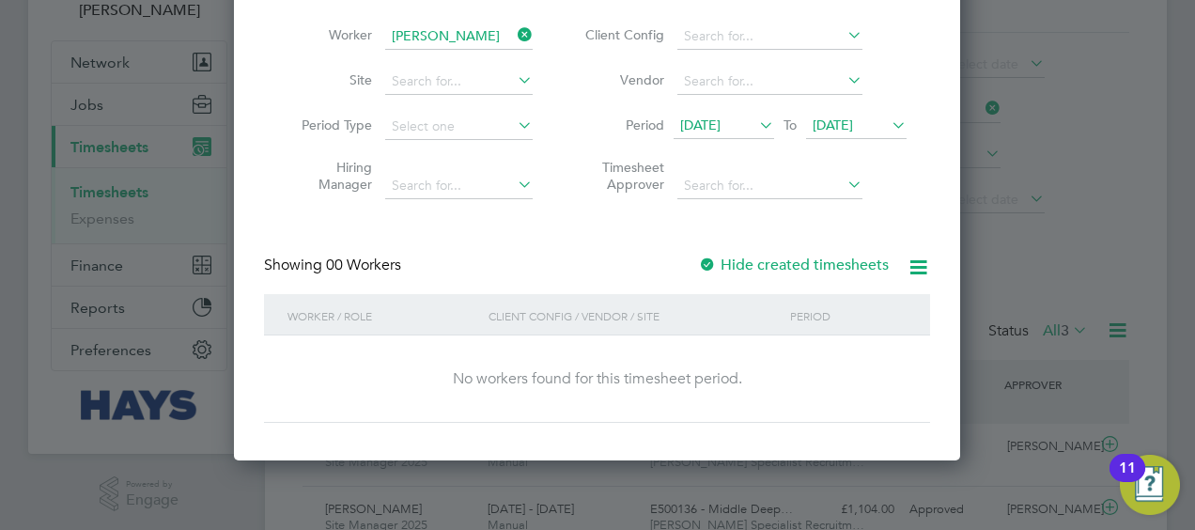
click at [769, 269] on label "Hide created timesheets" at bounding box center [793, 265] width 191 height 19
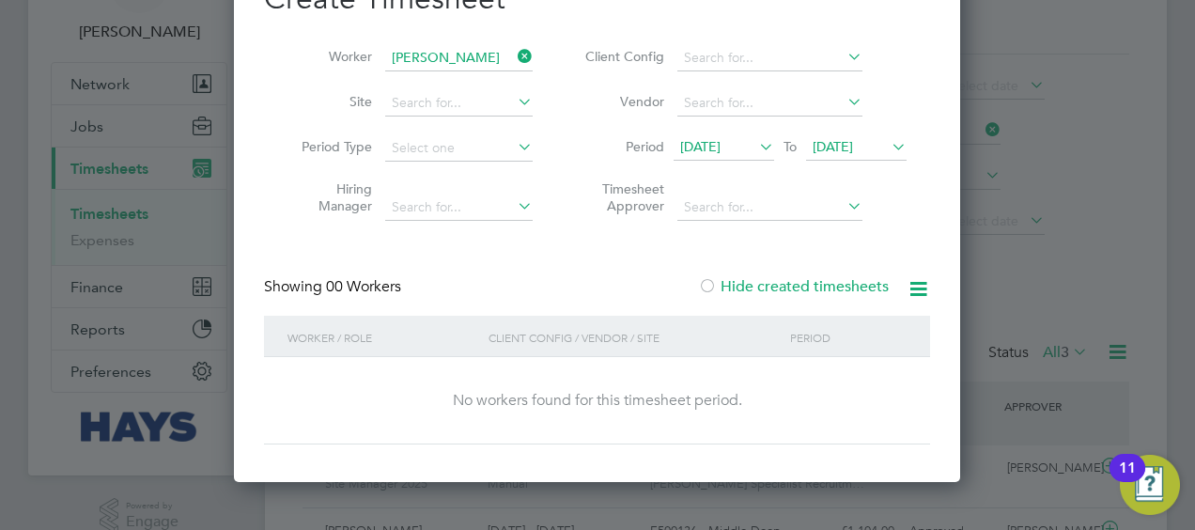
click at [912, 286] on icon at bounding box center [918, 288] width 23 height 23
click at [664, 277] on div "Showing 00 Workers Hide created timesheets" at bounding box center [597, 296] width 666 height 39
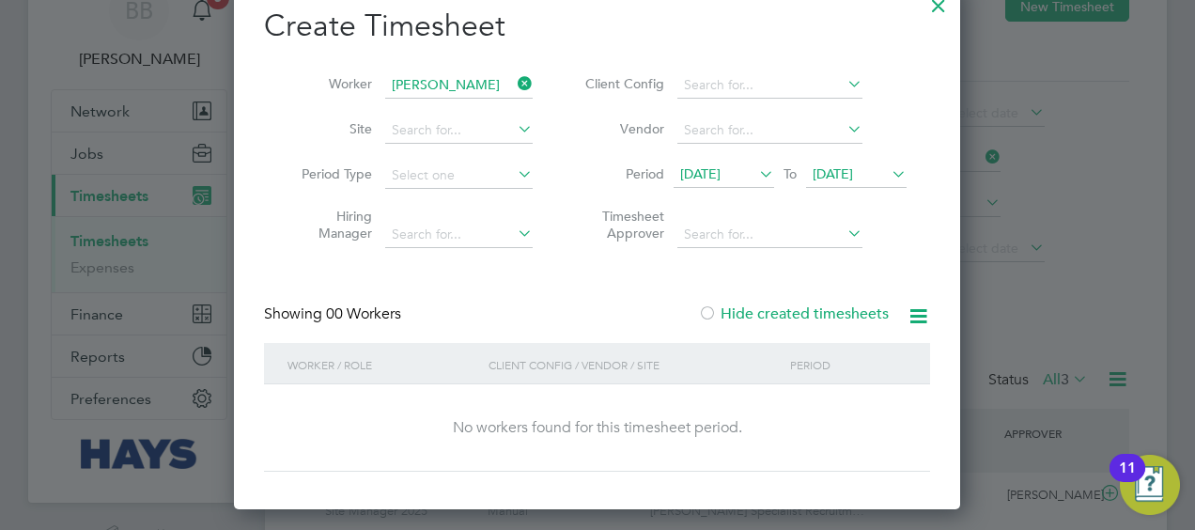
click at [930, 12] on div at bounding box center [939, 1] width 34 height 34
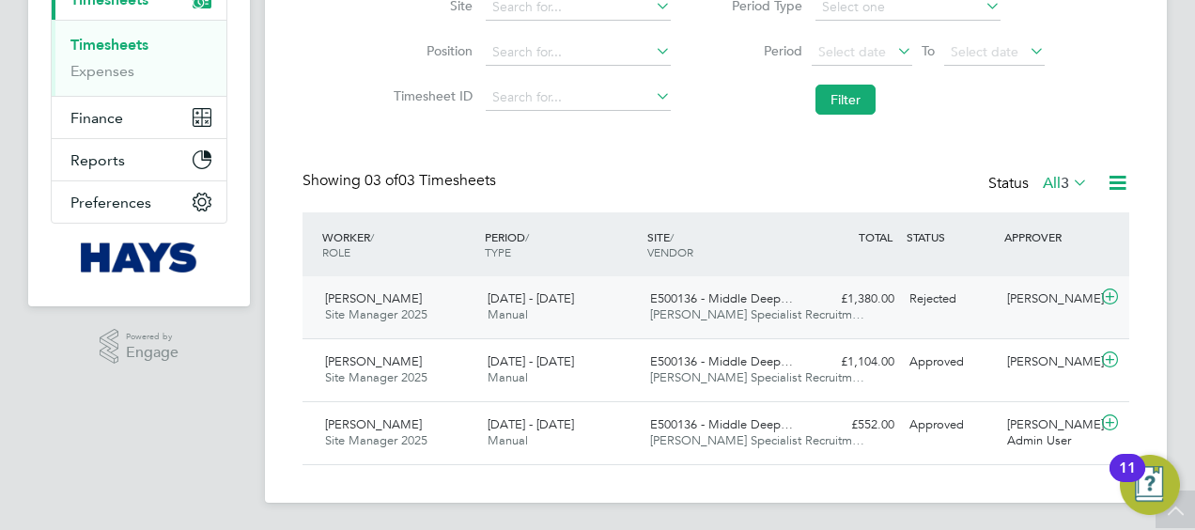
click at [1113, 297] on icon at bounding box center [1110, 296] width 23 height 15
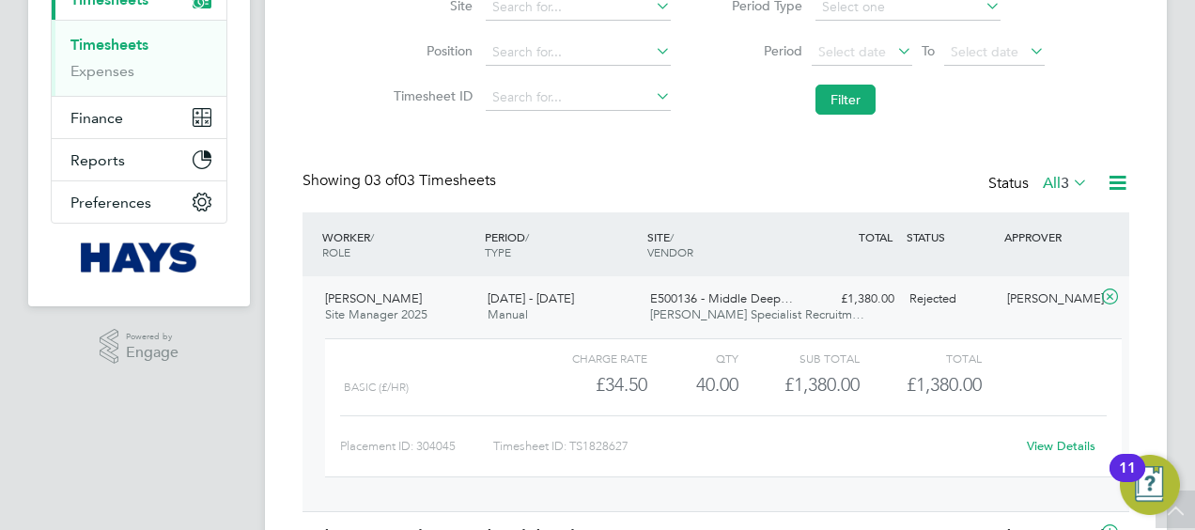
click at [1045, 443] on link "View Details" at bounding box center [1061, 446] width 69 height 16
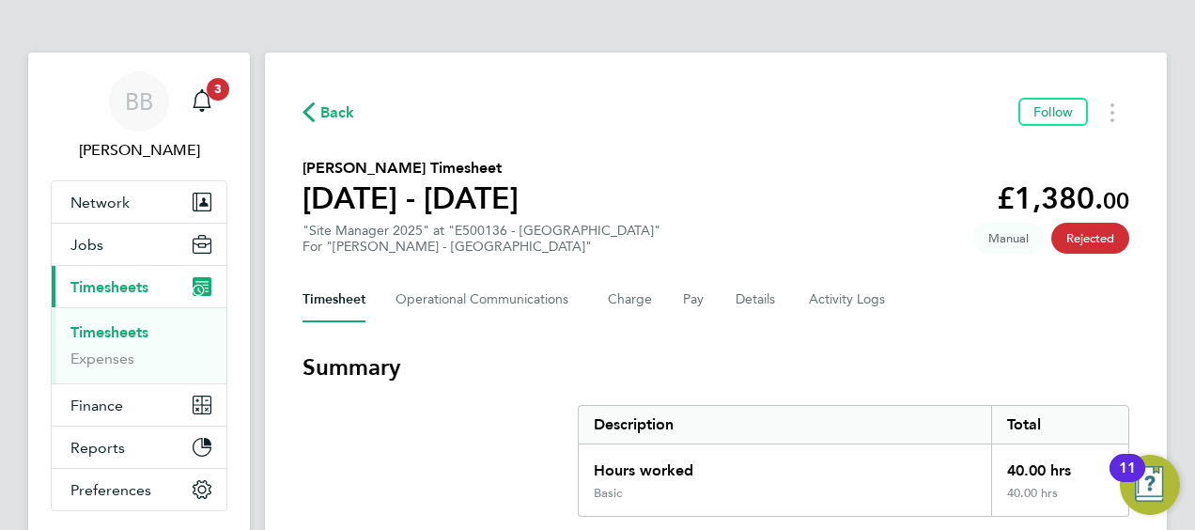
click at [1015, 241] on span "Manual" at bounding box center [1009, 238] width 70 height 31
click at [500, 309] on Communications-tab "Operational Communications" at bounding box center [487, 299] width 182 height 45
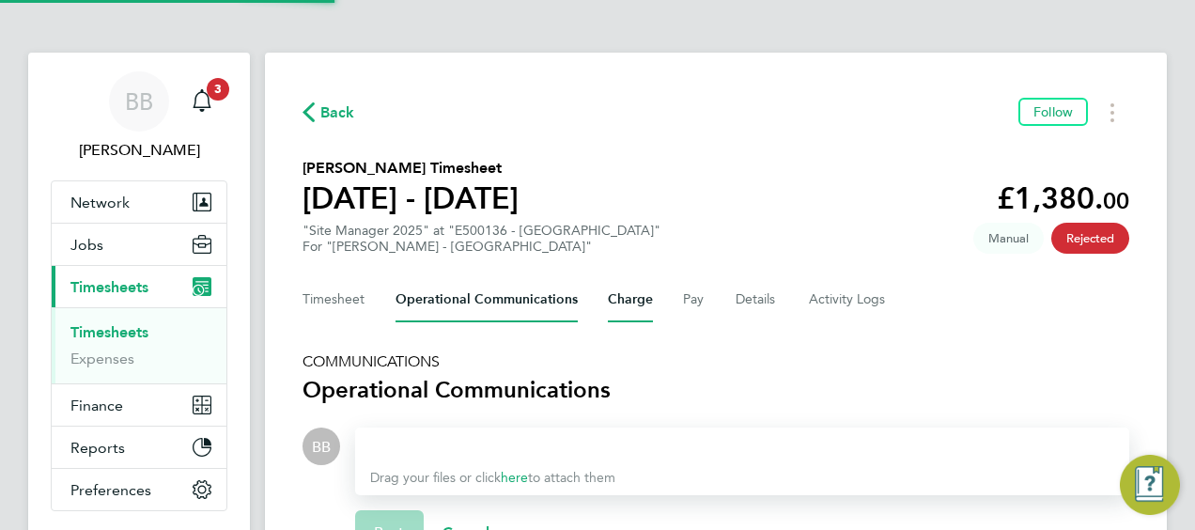
click at [618, 299] on button "Charge" at bounding box center [630, 299] width 45 height 45
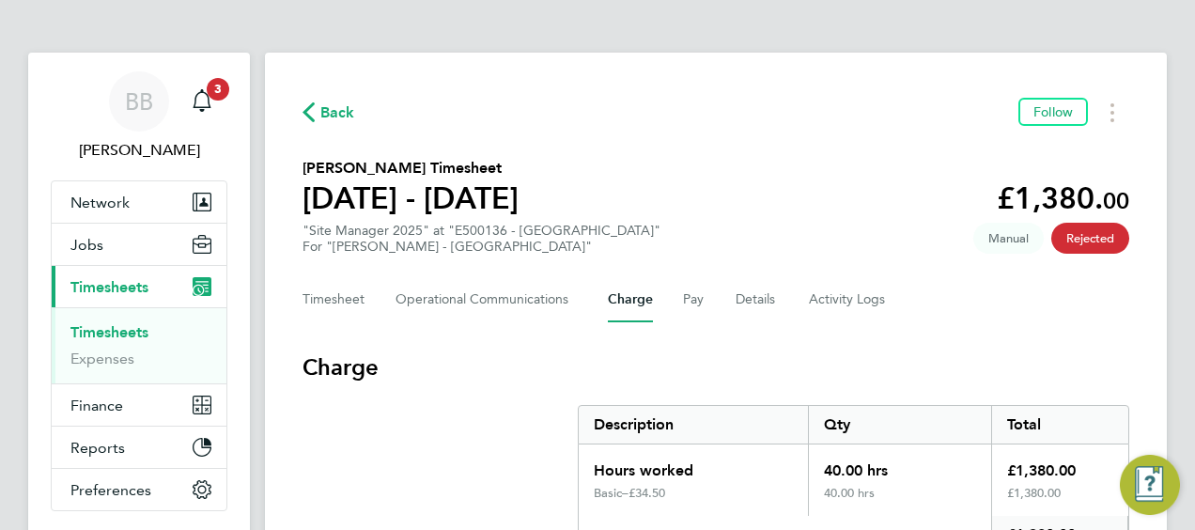
click at [676, 303] on div "Timesheet Operational Communications Charge Pay Details Activity Logs" at bounding box center [716, 299] width 827 height 45
click at [697, 300] on button "Pay" at bounding box center [694, 299] width 23 height 45
click at [771, 300] on button "Details" at bounding box center [757, 299] width 43 height 45
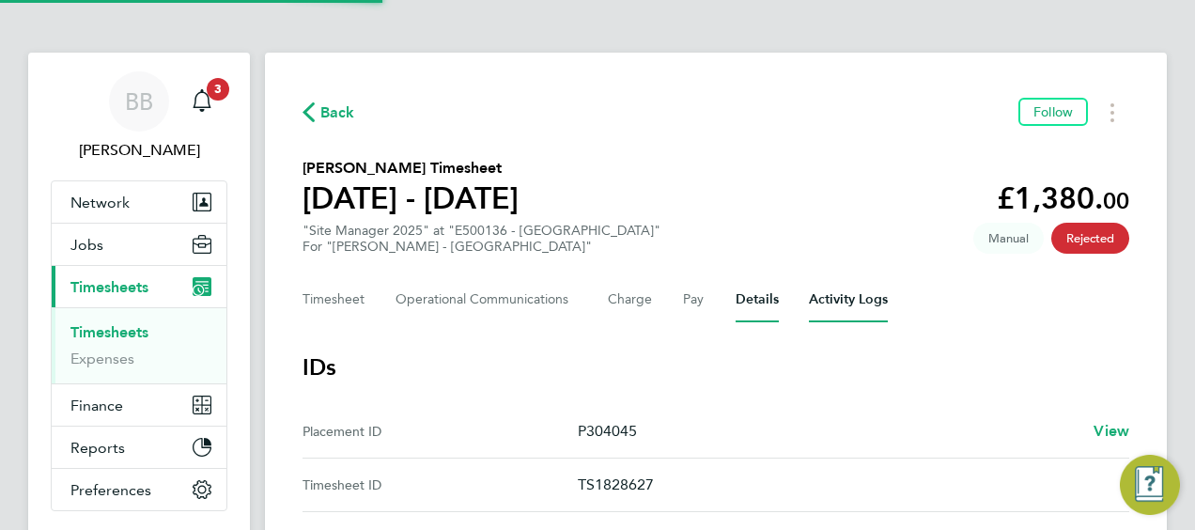
click at [834, 299] on Logs-tab "Activity Logs" at bounding box center [848, 299] width 79 height 45
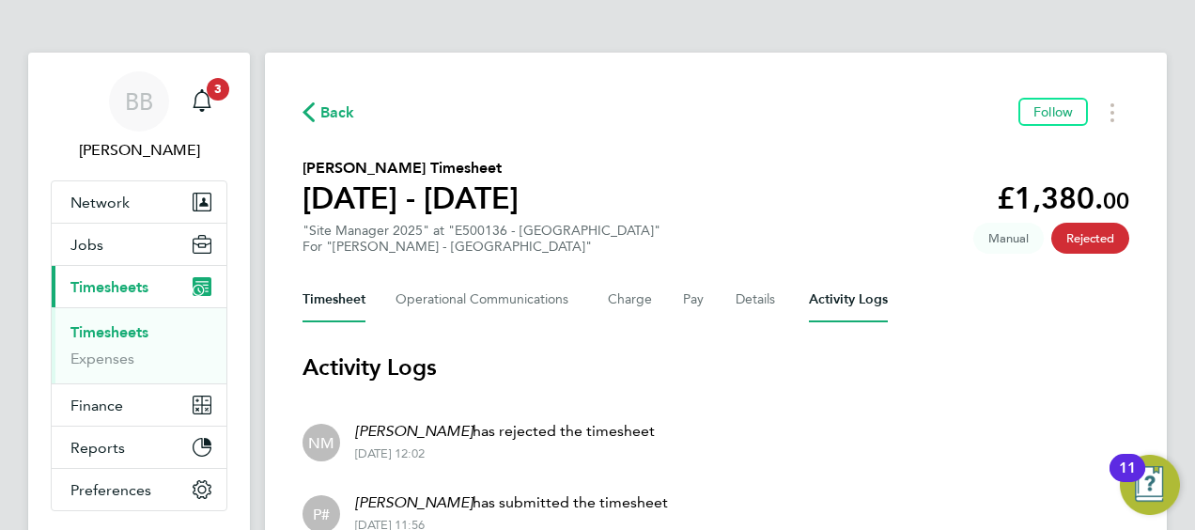
click at [350, 301] on button "Timesheet" at bounding box center [334, 299] width 63 height 45
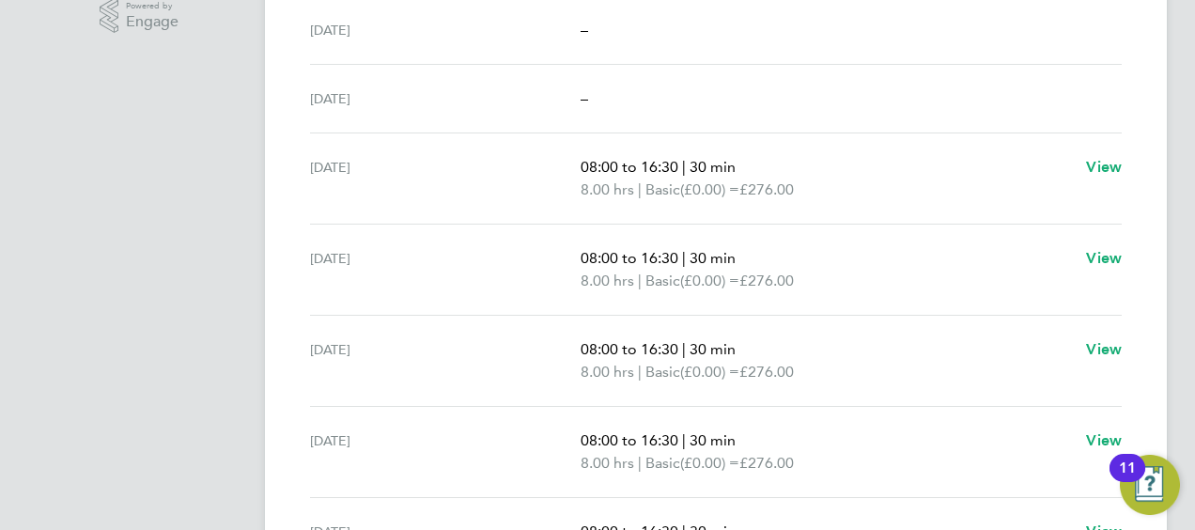
scroll to position [749, 0]
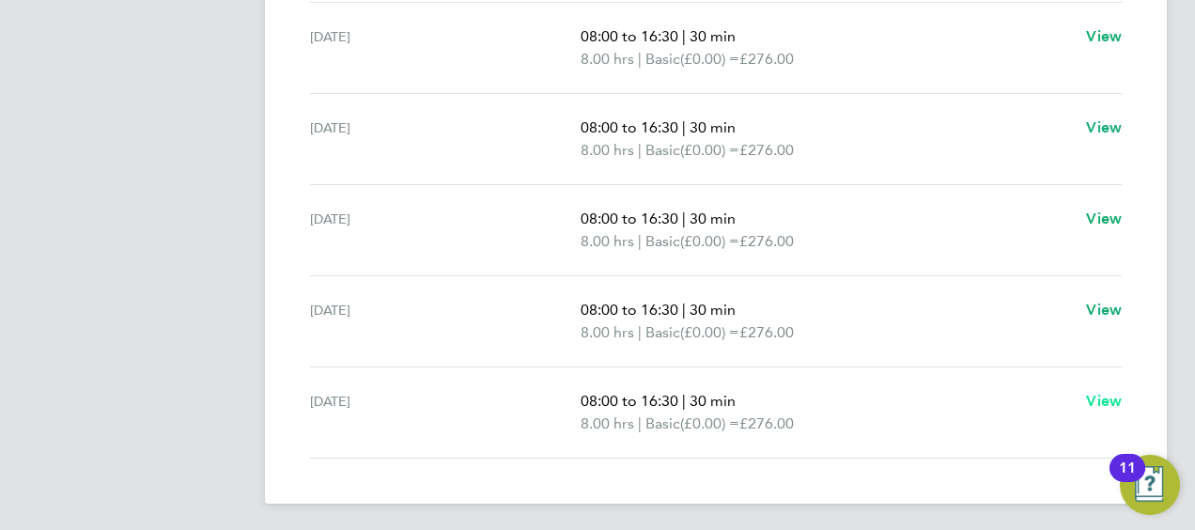
click at [1101, 397] on span "View" at bounding box center [1104, 401] width 36 height 18
select select "30"
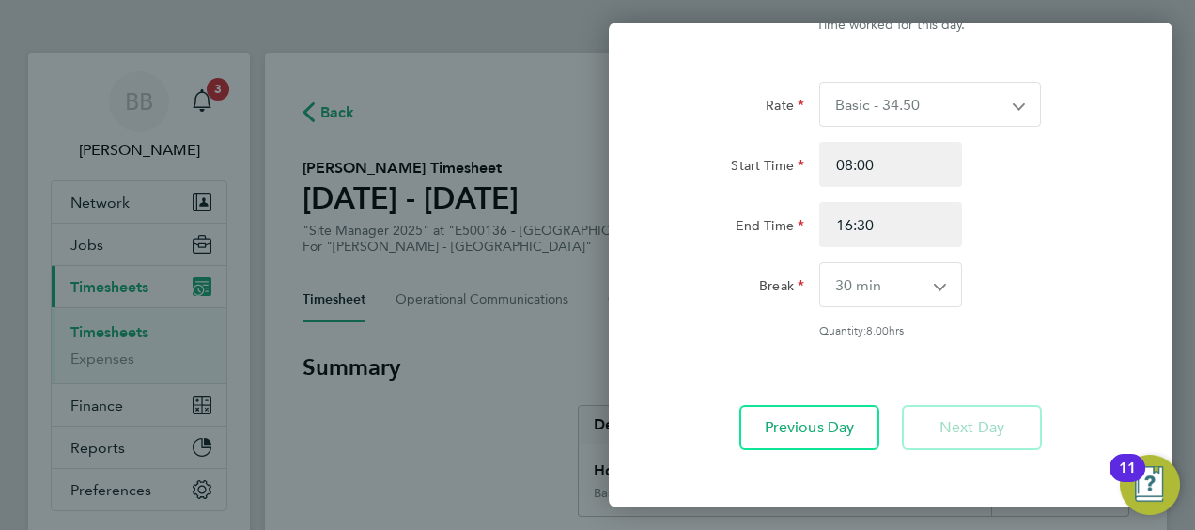
scroll to position [70, 0]
click at [846, 219] on input "16:30" at bounding box center [890, 223] width 143 height 45
click at [846, 224] on input "16:30" at bounding box center [890, 223] width 143 height 45
click at [851, 224] on input "16:30" at bounding box center [890, 223] width 143 height 45
type input "15:30"
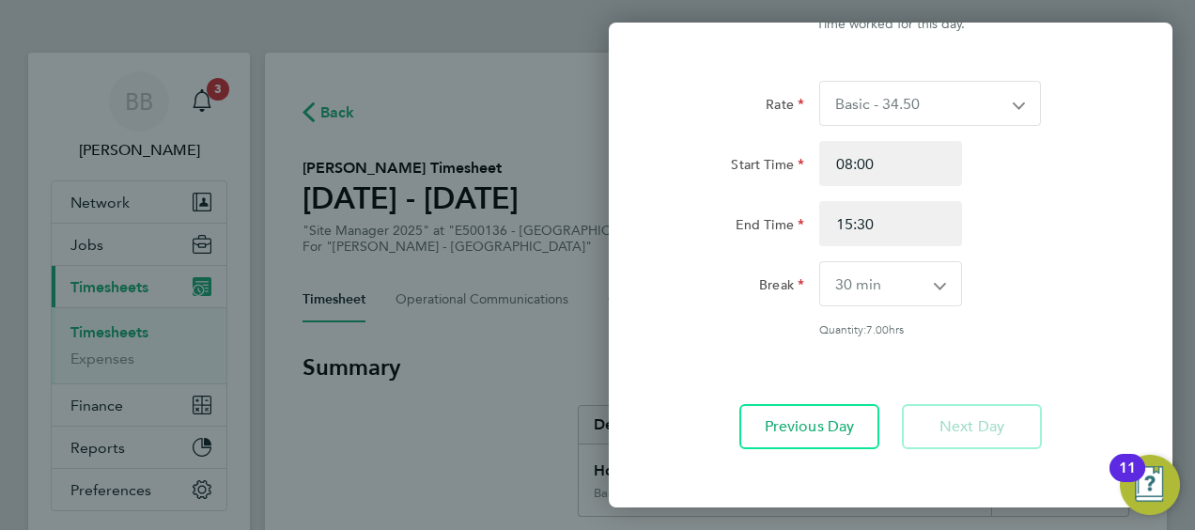
click at [1005, 284] on div "Break 0 min 15 min 30 min 45 min 60 min 75 min 90 min" at bounding box center [891, 283] width 474 height 45
click at [968, 425] on app-form-button "Next Day" at bounding box center [966, 426] width 151 height 45
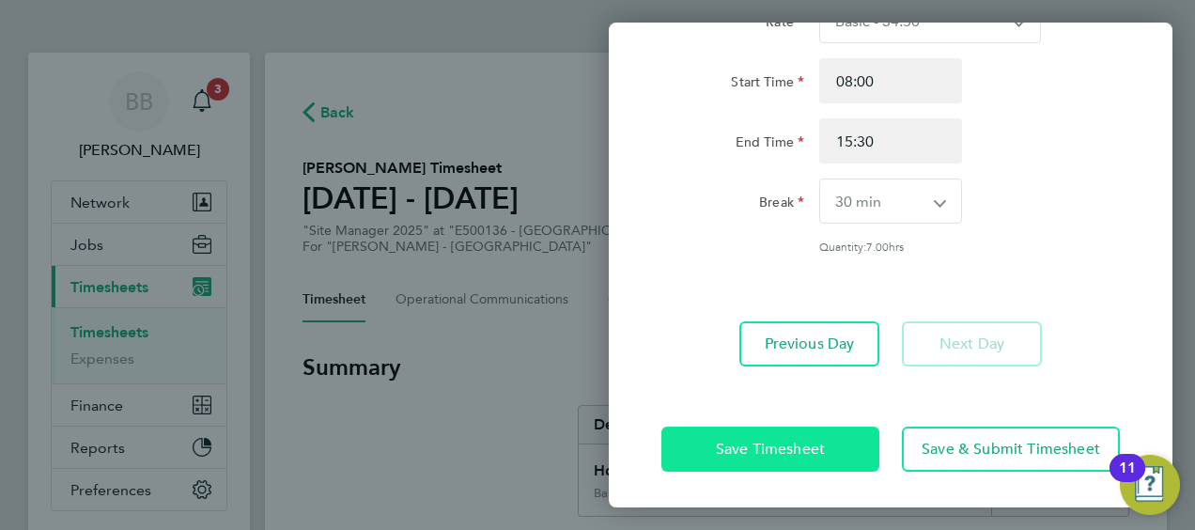
click at [796, 467] on button "Save Timesheet" at bounding box center [771, 449] width 218 height 45
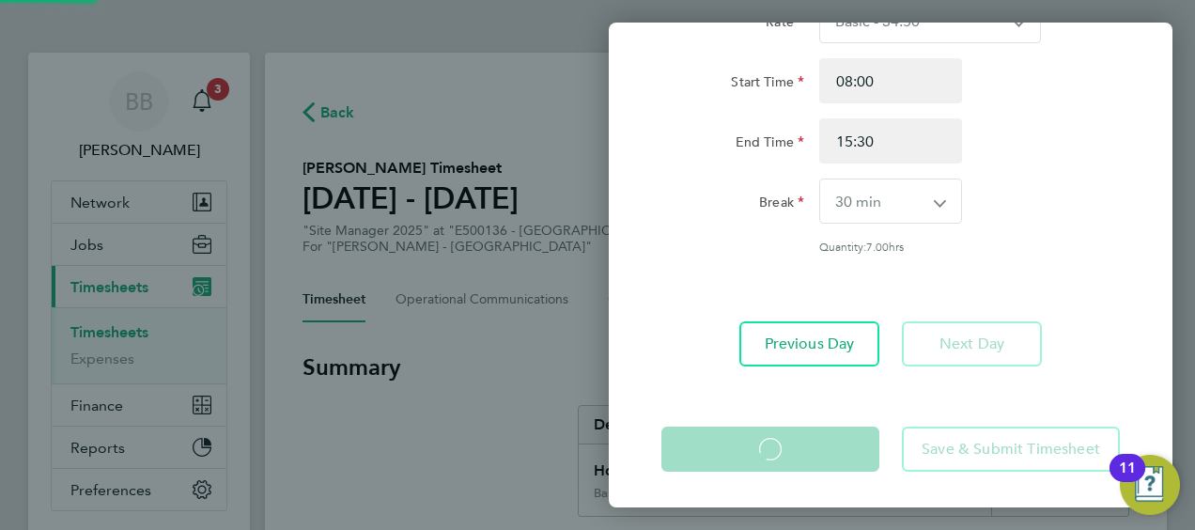
click at [801, 460] on app-form-button "Save Timesheet Loading" at bounding box center [776, 449] width 229 height 45
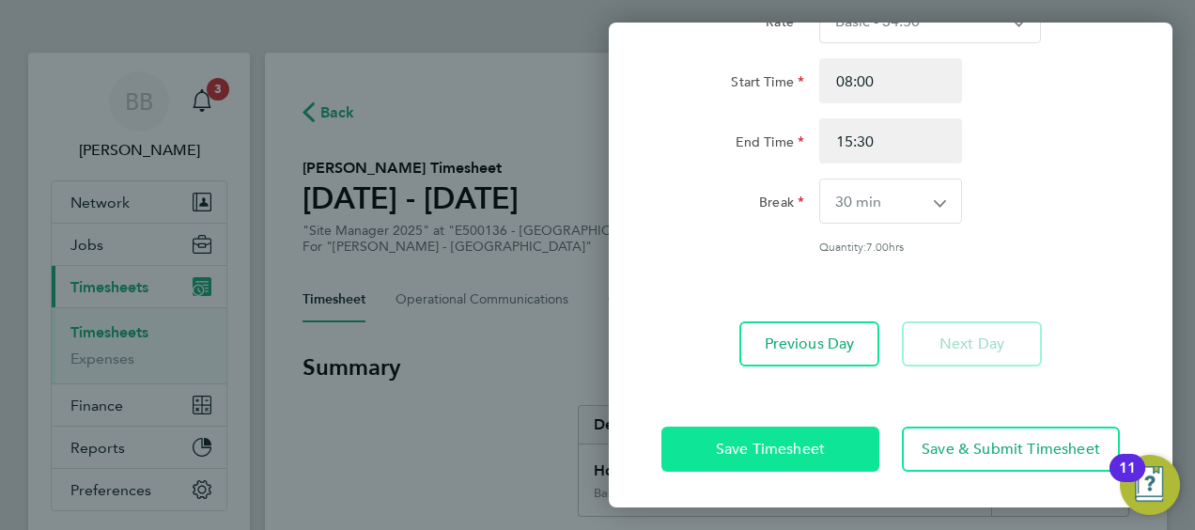
click at [801, 460] on button "Save Timesheet" at bounding box center [771, 449] width 218 height 45
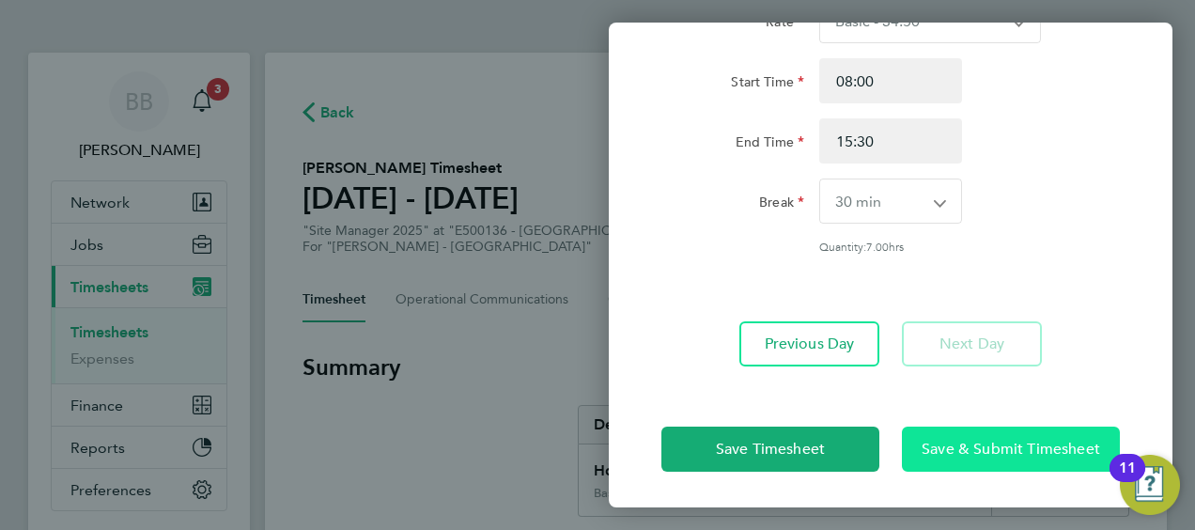
click at [957, 434] on button "Save & Submit Timesheet" at bounding box center [1011, 449] width 218 height 45
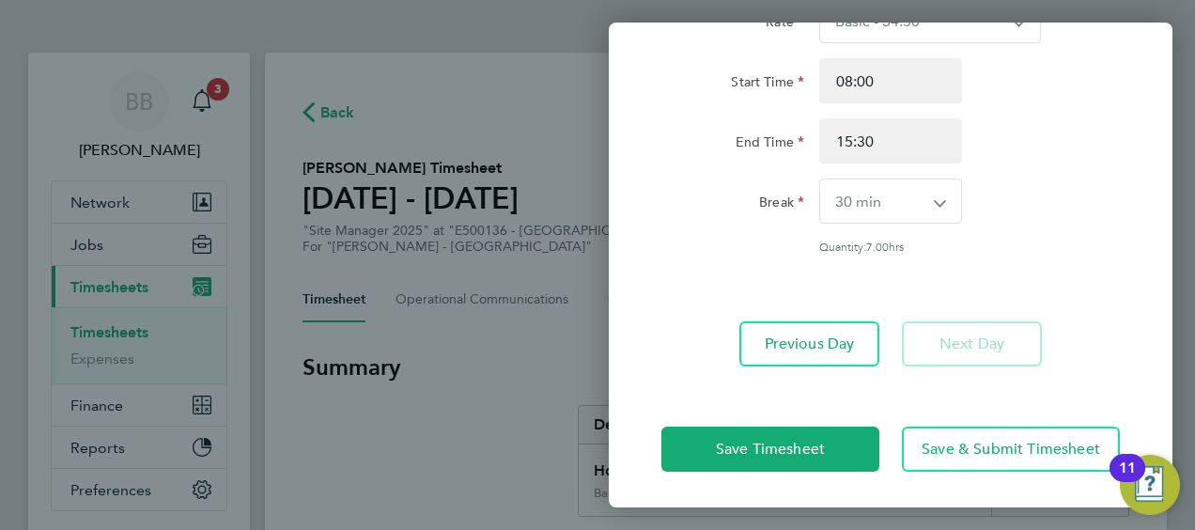
scroll to position [0, 0]
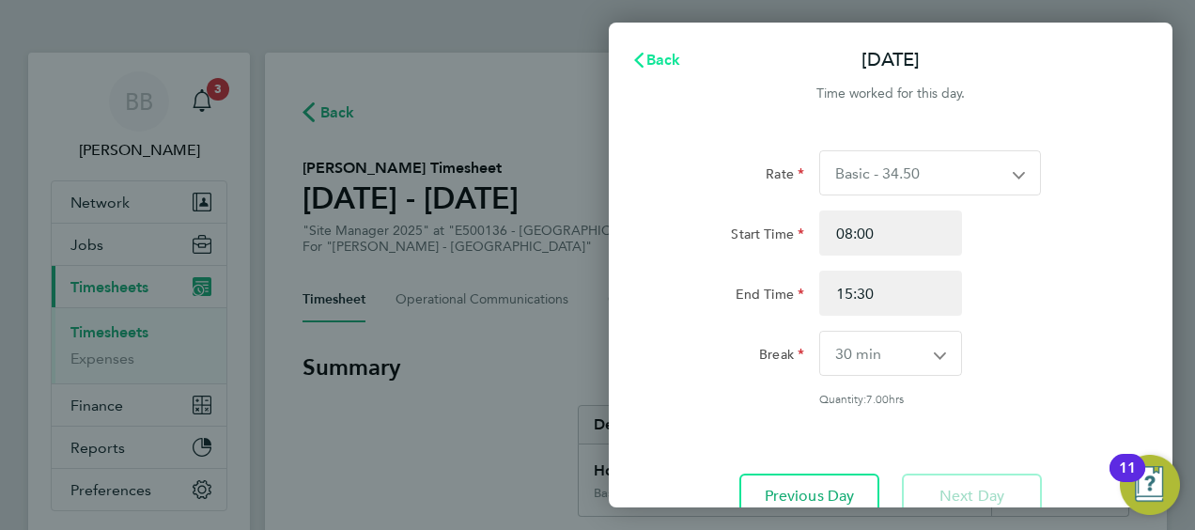
click at [662, 55] on span "Back" at bounding box center [664, 60] width 35 height 18
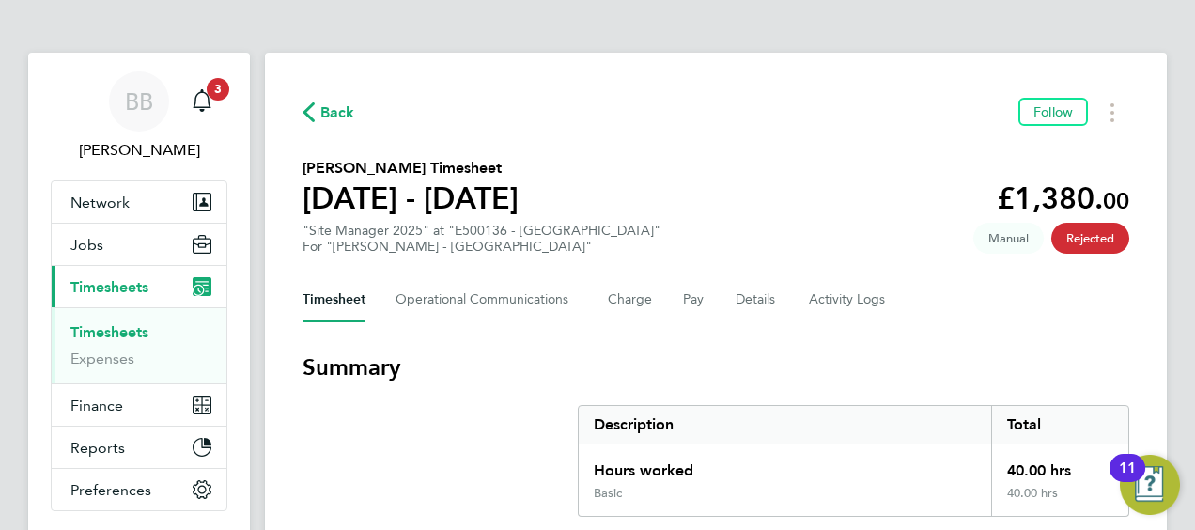
click at [127, 329] on link "Timesheets" at bounding box center [109, 332] width 78 height 18
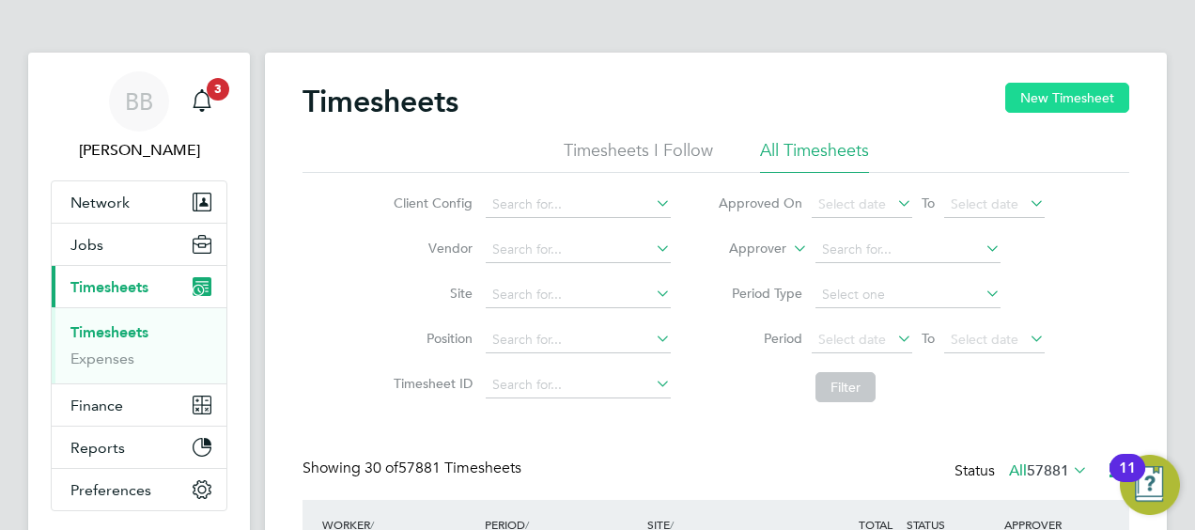
click at [1098, 94] on button "New Timesheet" at bounding box center [1067, 98] width 124 height 30
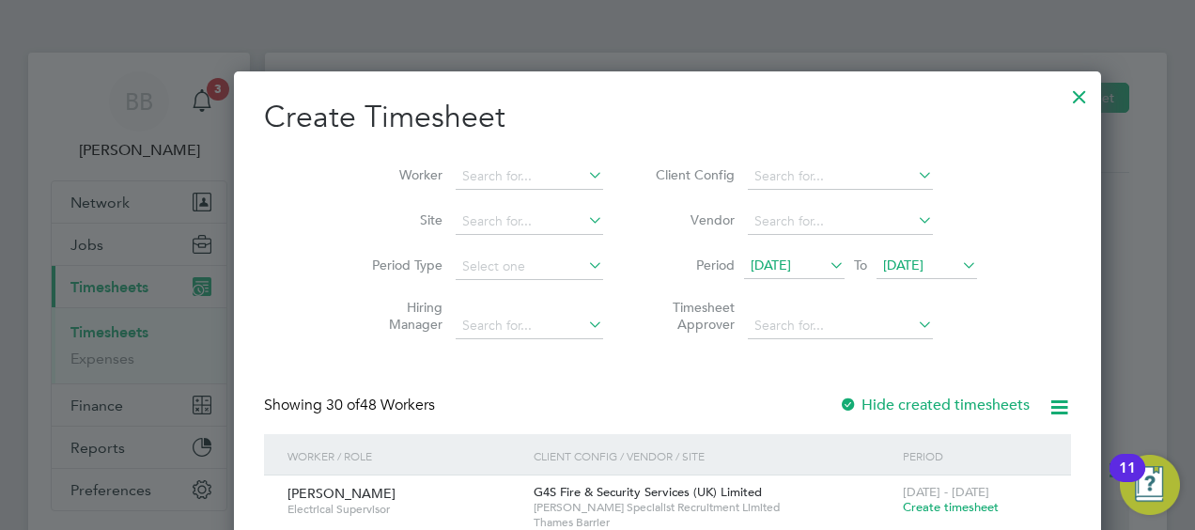
click at [839, 404] on label "Hide created timesheets" at bounding box center [934, 405] width 191 height 19
click at [459, 184] on input at bounding box center [530, 177] width 148 height 26
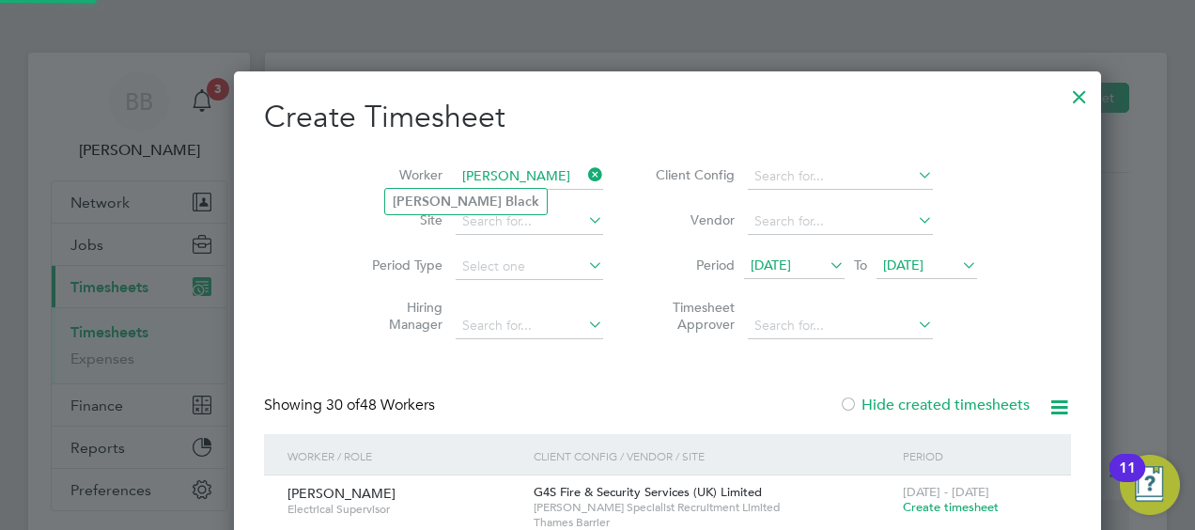
click at [466, 195] on li "Lee Black" at bounding box center [466, 201] width 162 height 25
type input "Lee Black"
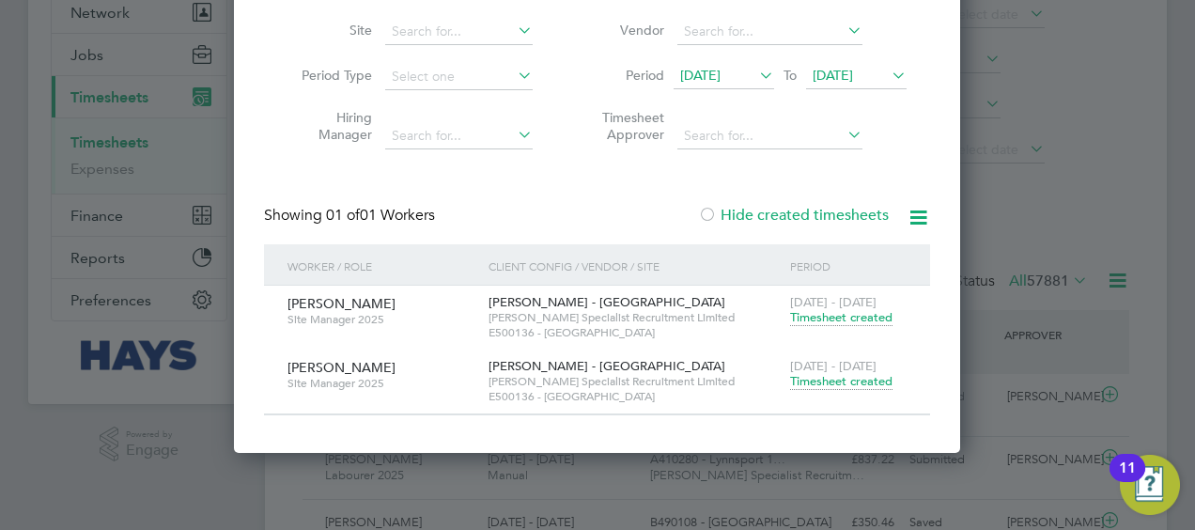
click at [888, 70] on icon at bounding box center [888, 75] width 0 height 26
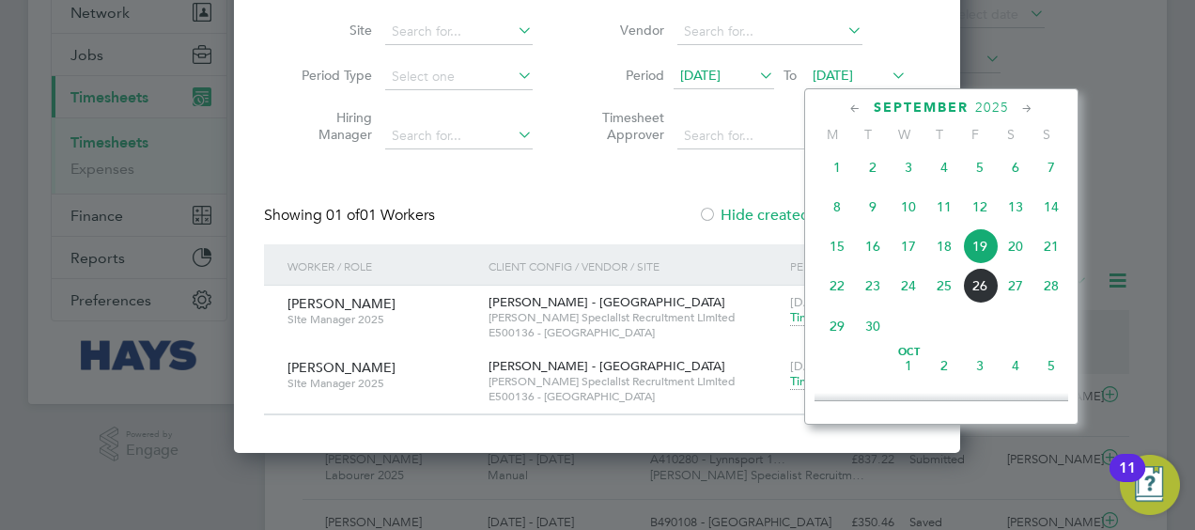
click at [990, 296] on span "26" at bounding box center [980, 286] width 36 height 36
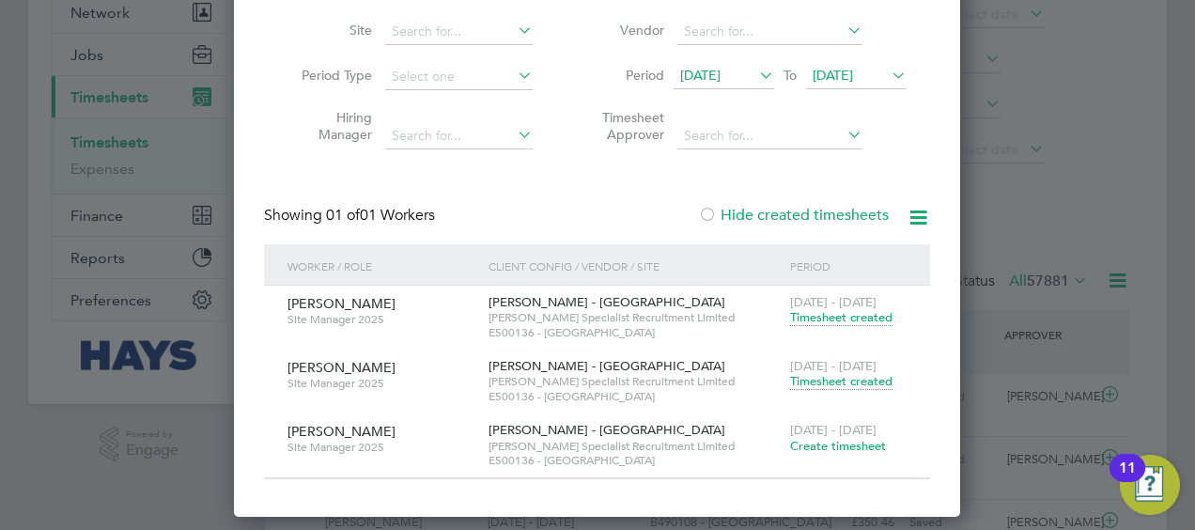
click at [819, 444] on span "Create timesheet" at bounding box center [838, 446] width 96 height 16
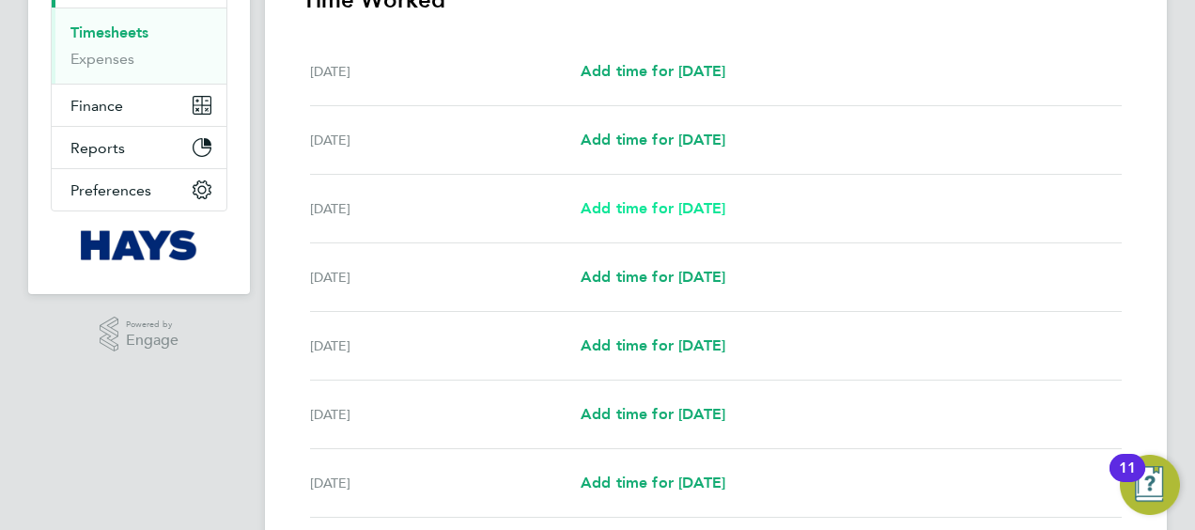
click at [658, 207] on span "Add time for Mon 22 Sep" at bounding box center [653, 208] width 145 height 18
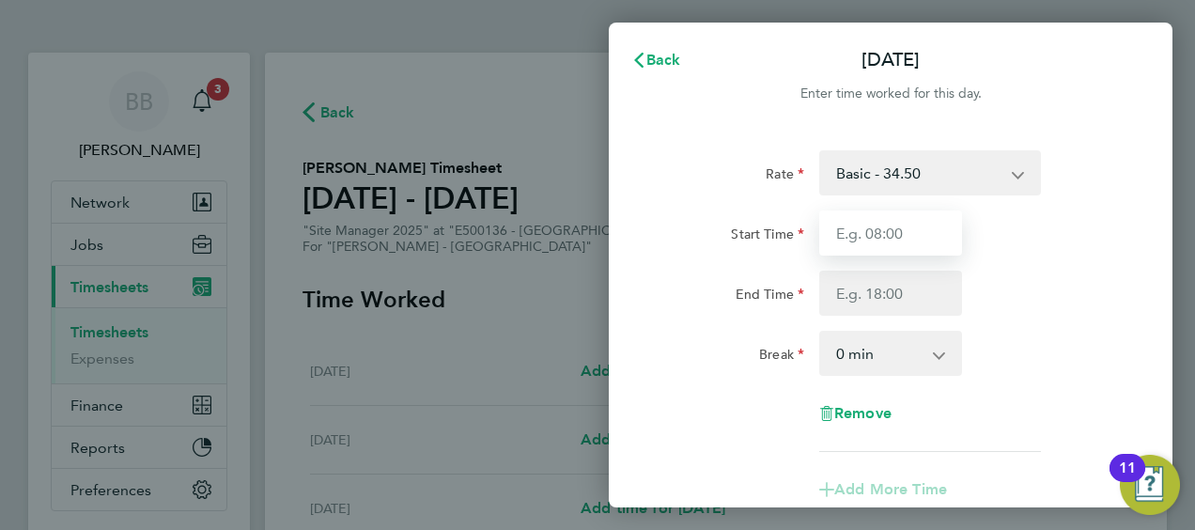
click at [877, 227] on input "Start Time" at bounding box center [890, 232] width 143 height 45
type input "0"
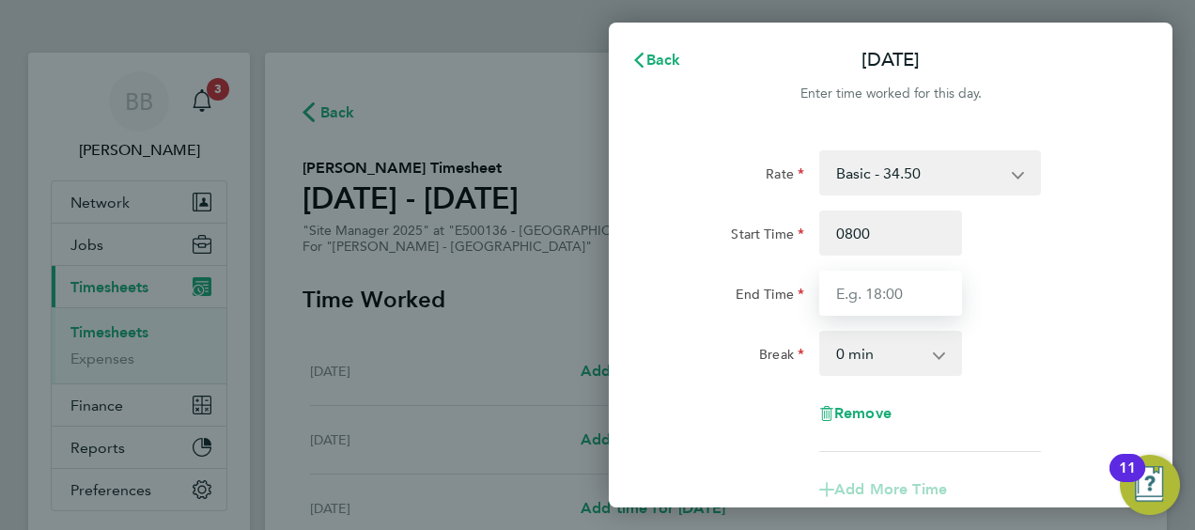
type input "08:00"
click at [866, 298] on input "End Time" at bounding box center [890, 293] width 143 height 45
type input "16:30"
click at [934, 353] on select "0 min 15 min 30 min 45 min 60 min 75 min 90 min" at bounding box center [879, 353] width 117 height 41
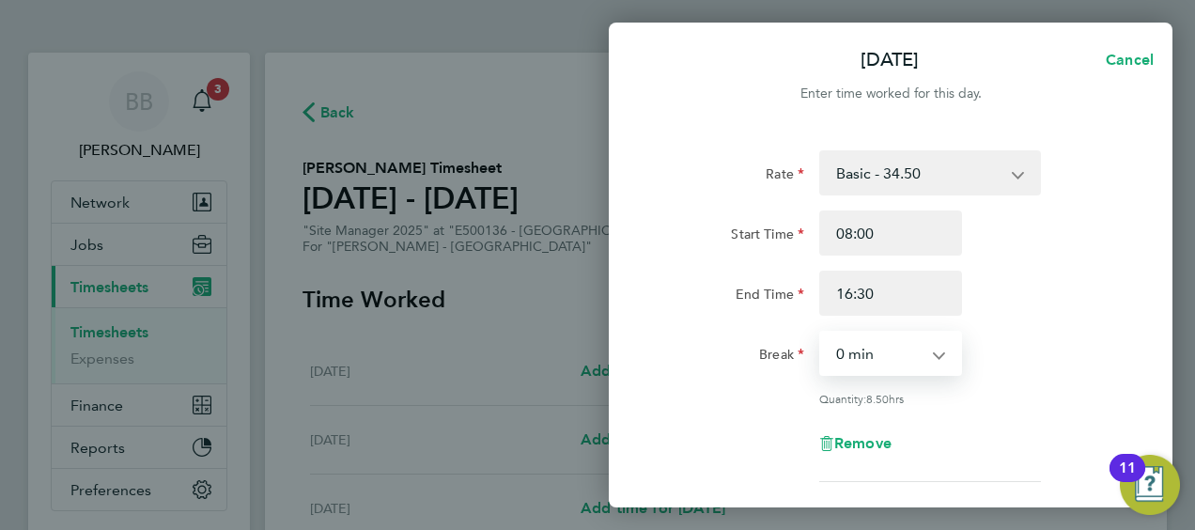
select select "30"
click at [821, 333] on select "0 min 15 min 30 min 45 min 60 min 75 min 90 min" at bounding box center [879, 353] width 117 height 41
click at [1042, 290] on div "End Time 16:30" at bounding box center [891, 293] width 474 height 45
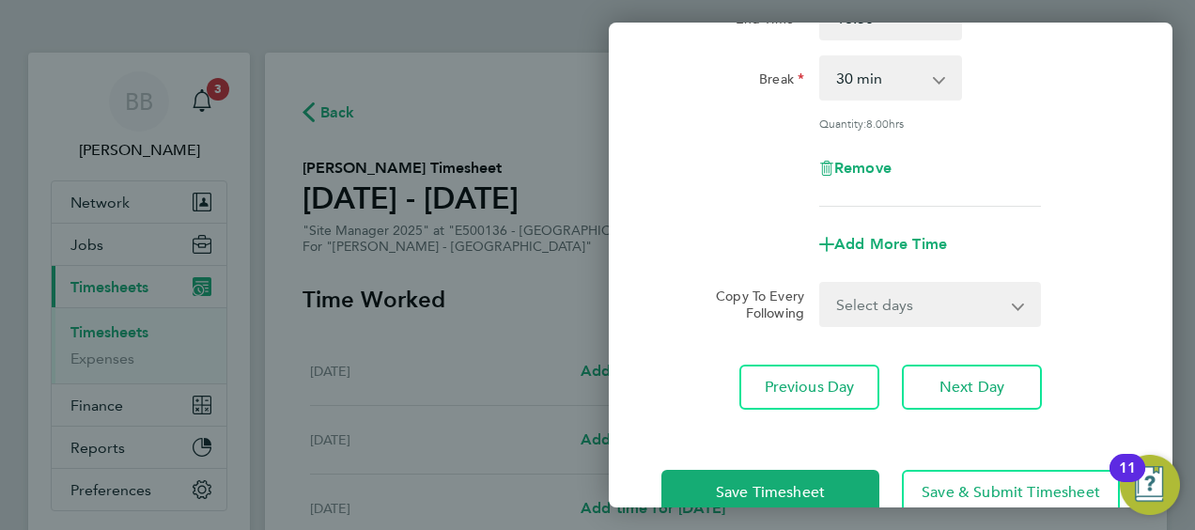
click at [882, 314] on select "Select days Day Tuesday Wednesday Thursday Friday" at bounding box center [919, 304] width 197 height 41
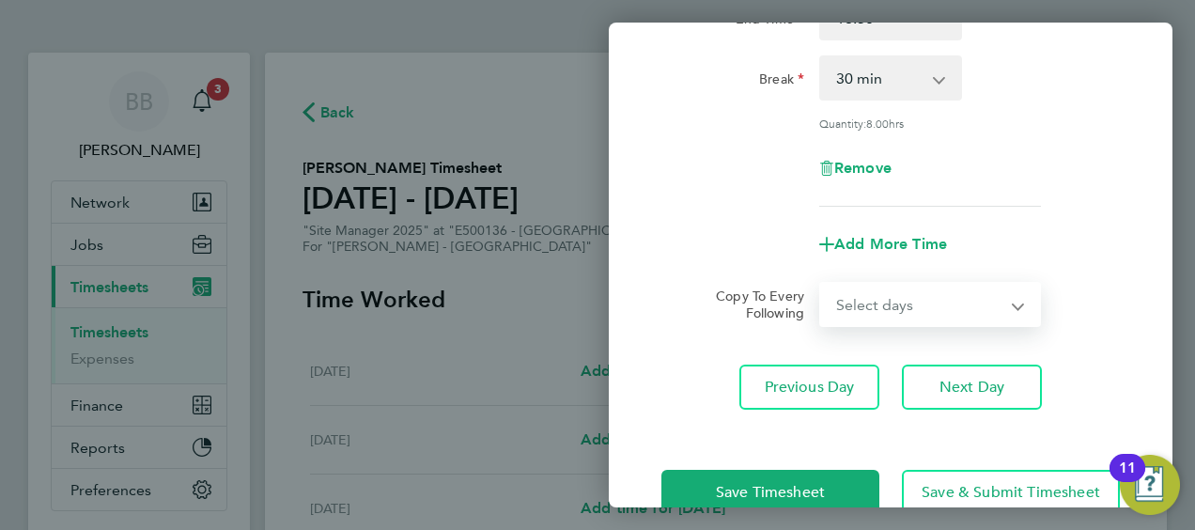
select select "DAY"
click at [821, 284] on select "Select days Day Tuesday Wednesday Thursday Friday" at bounding box center [919, 304] width 197 height 41
select select "2025-09-26"
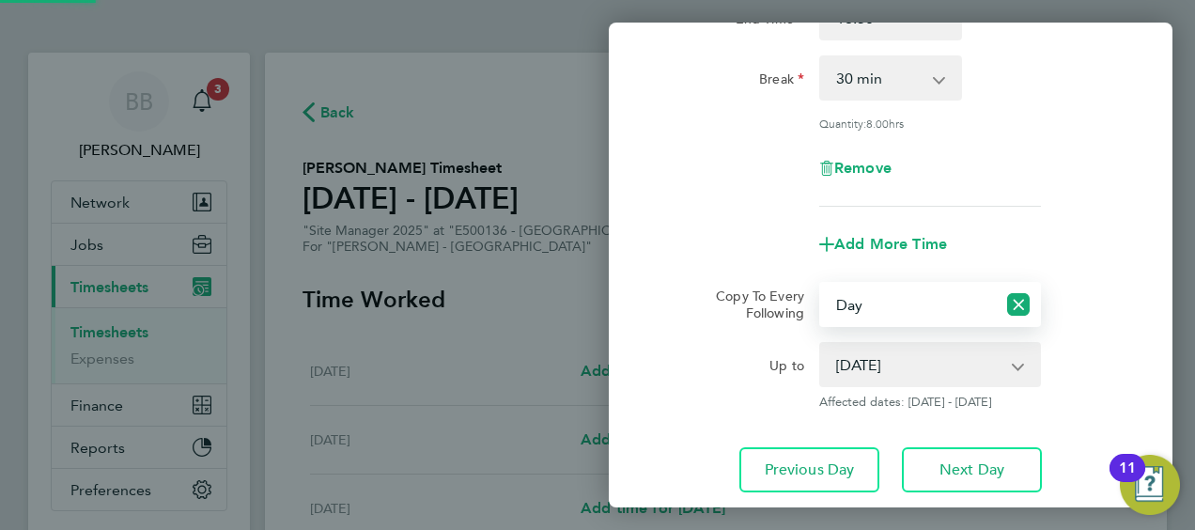
click at [888, 365] on select "23 Sep 2025 24 Sep 2025 25 Sep 2025 26 Sep 2025" at bounding box center [918, 364] width 195 height 41
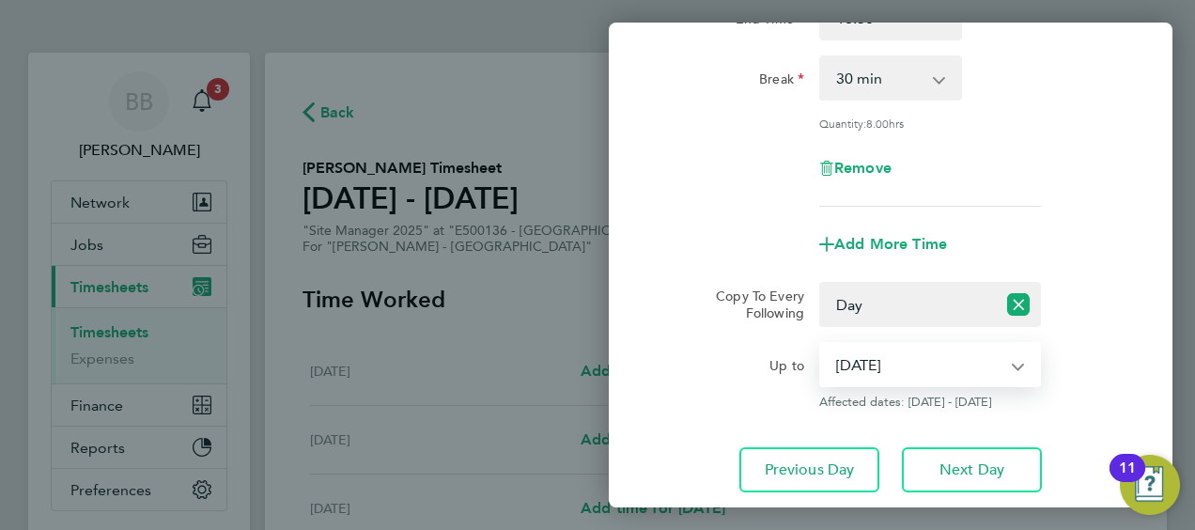
click at [821, 344] on select "23 Sep 2025 24 Sep 2025 25 Sep 2025 26 Sep 2025" at bounding box center [918, 364] width 195 height 41
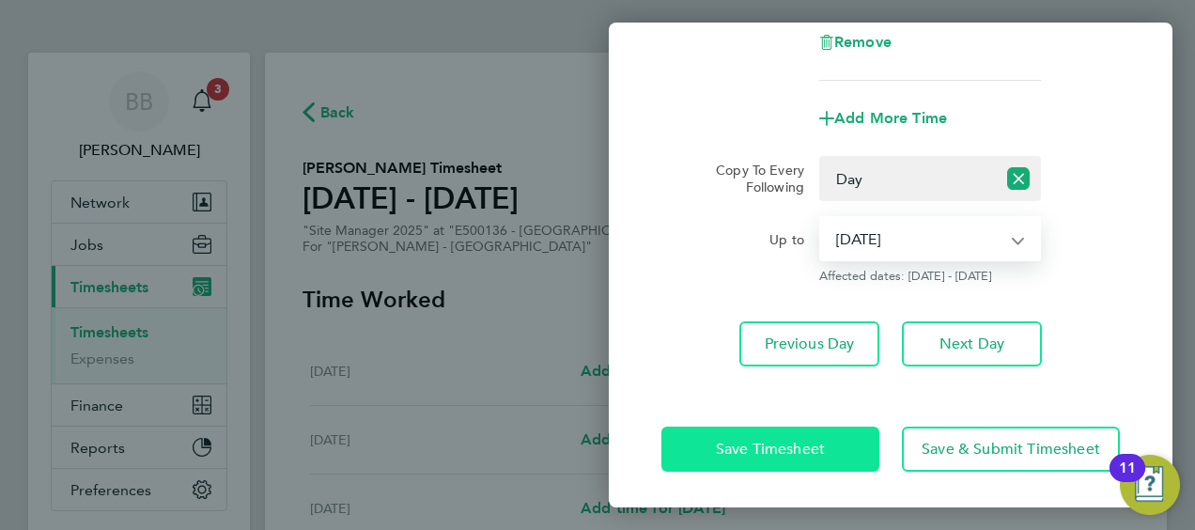
click at [750, 449] on span "Save Timesheet" at bounding box center [770, 449] width 109 height 19
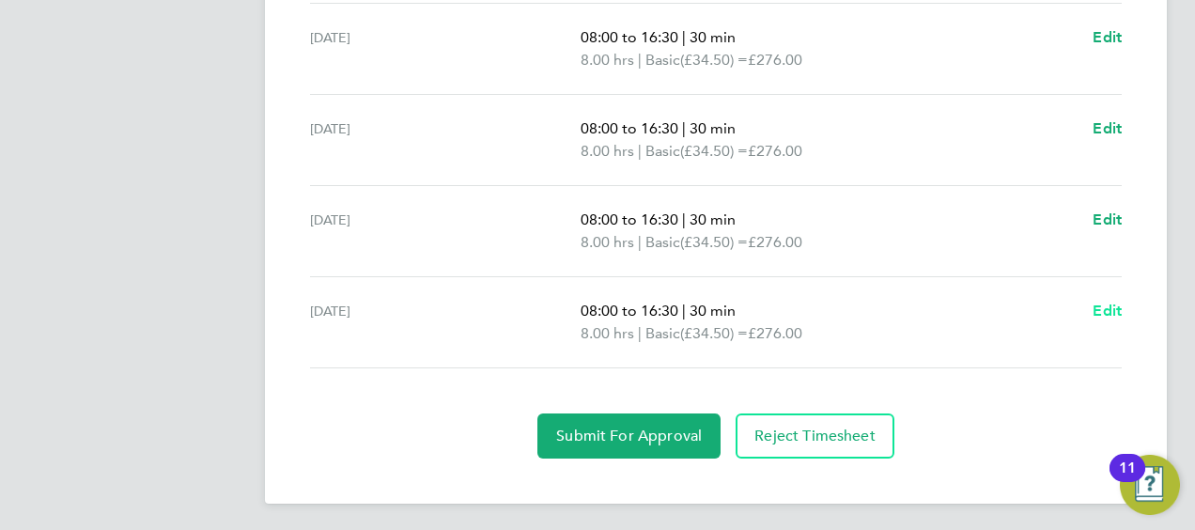
click at [1112, 304] on span "Edit" at bounding box center [1107, 311] width 29 height 18
select select "30"
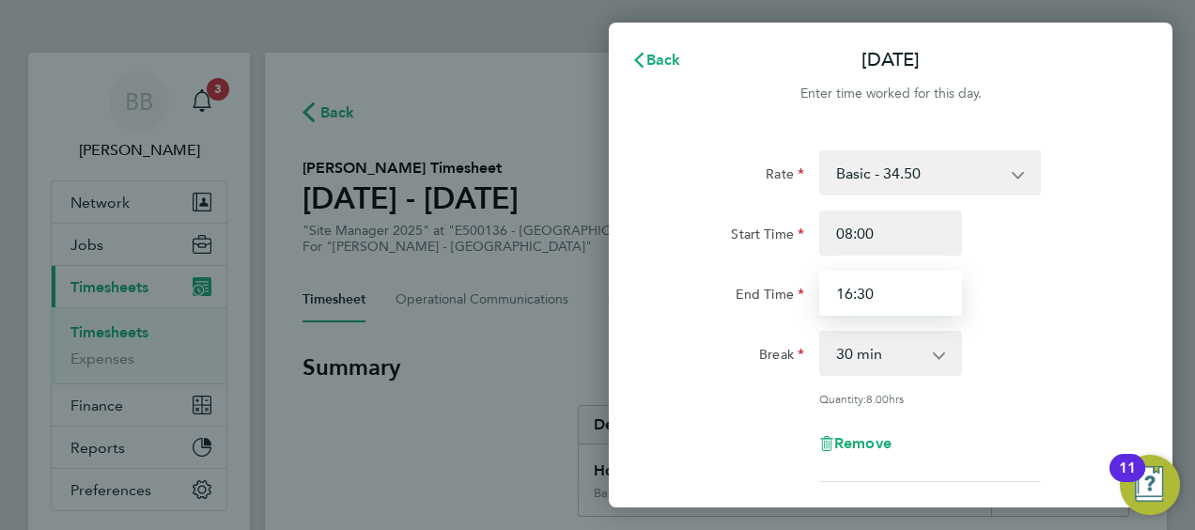
click at [851, 299] on input "16:30" at bounding box center [890, 293] width 143 height 45
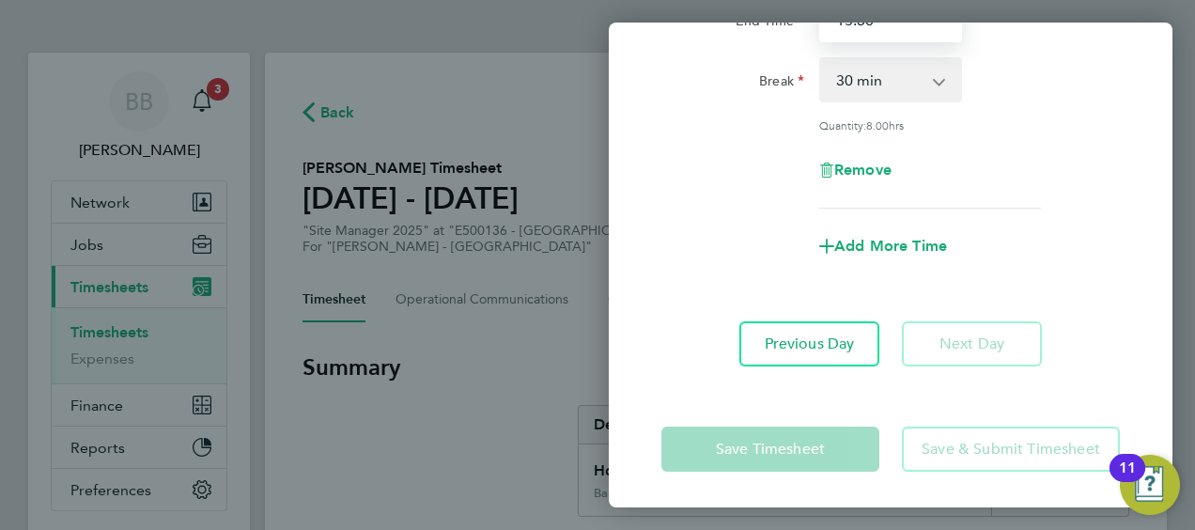
type input "15:30"
click at [835, 393] on div "Save Timesheet Save & Submit Timesheet" at bounding box center [891, 449] width 564 height 120
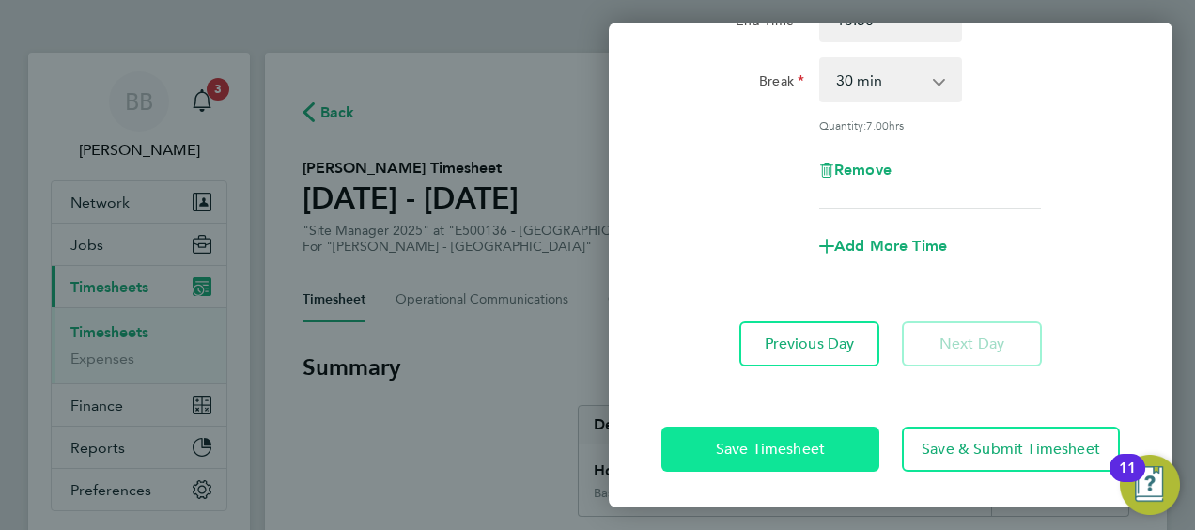
click at [804, 436] on button "Save Timesheet" at bounding box center [771, 449] width 218 height 45
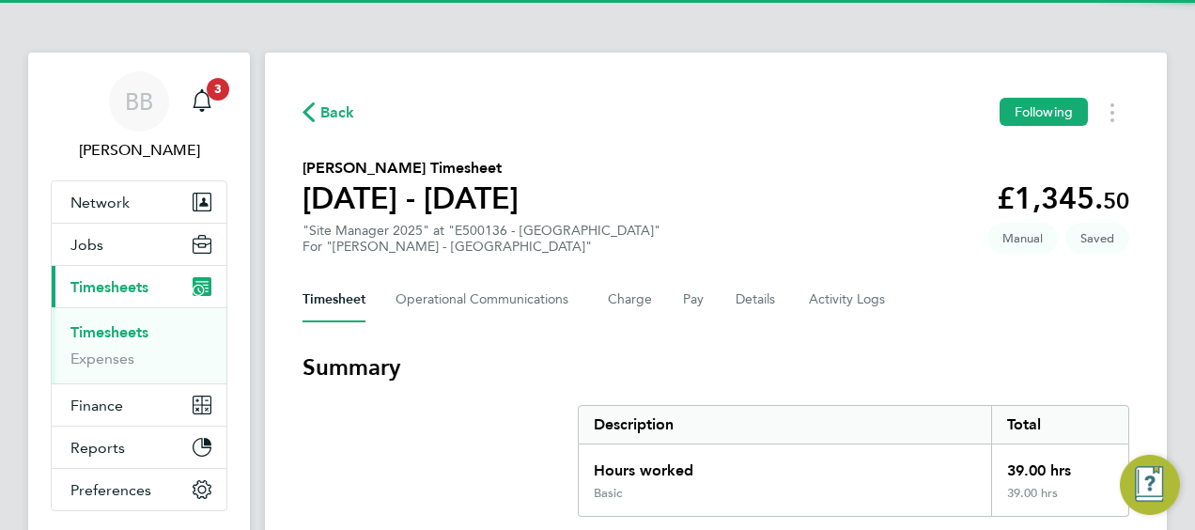
click at [800, 353] on h3 "Summary" at bounding box center [716, 367] width 827 height 30
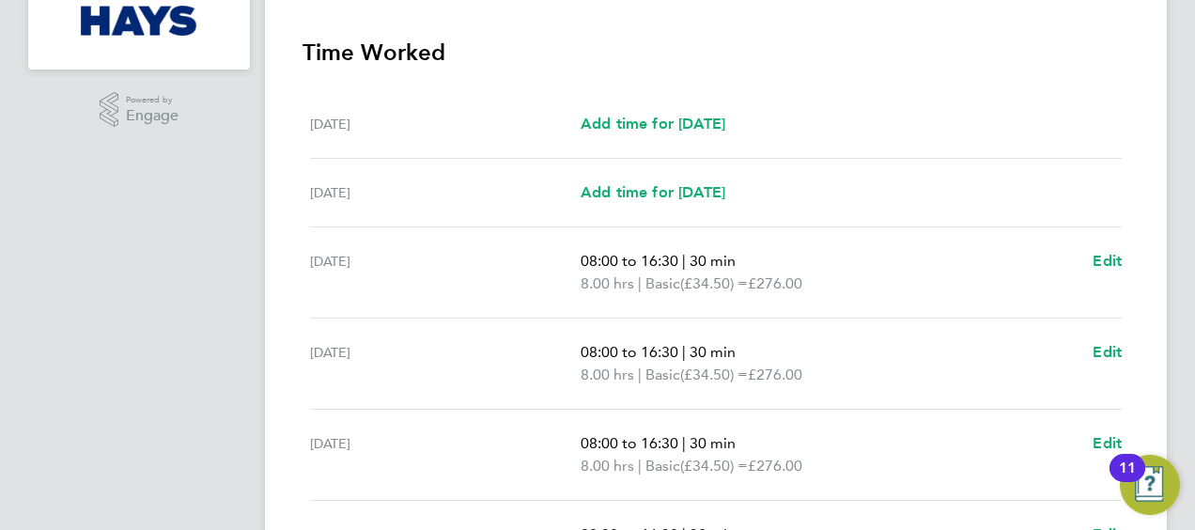
scroll to position [839, 0]
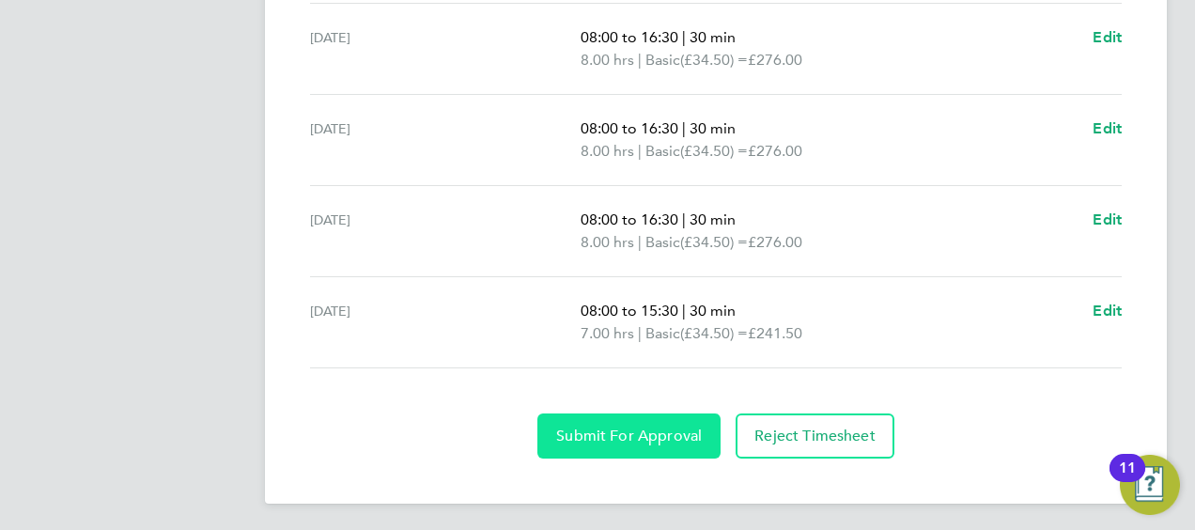
click at [646, 434] on span "Submit For Approval" at bounding box center [629, 436] width 146 height 19
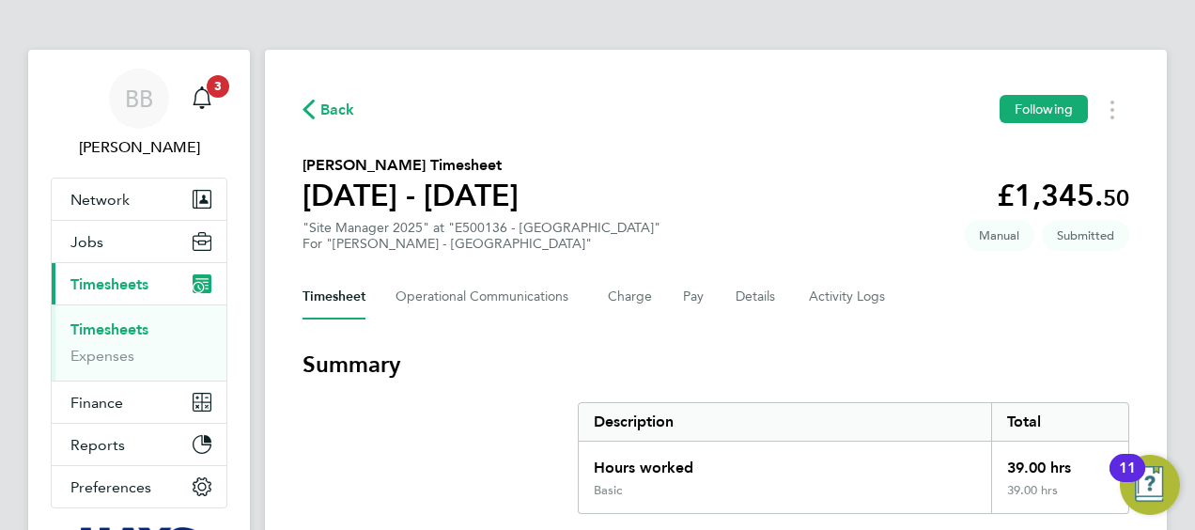
scroll to position [0, 0]
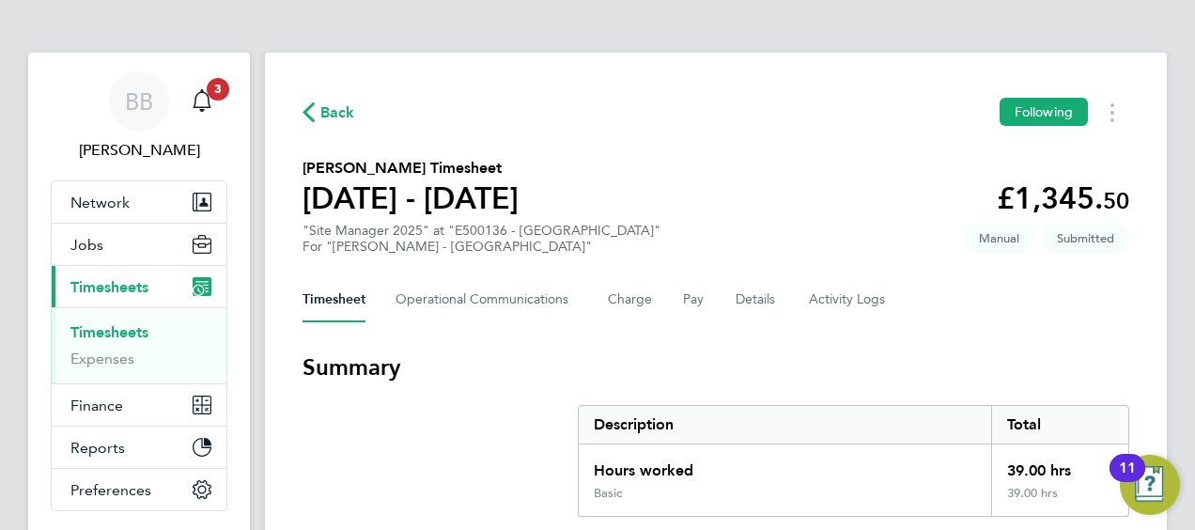
click at [335, 115] on span "Back" at bounding box center [337, 112] width 35 height 23
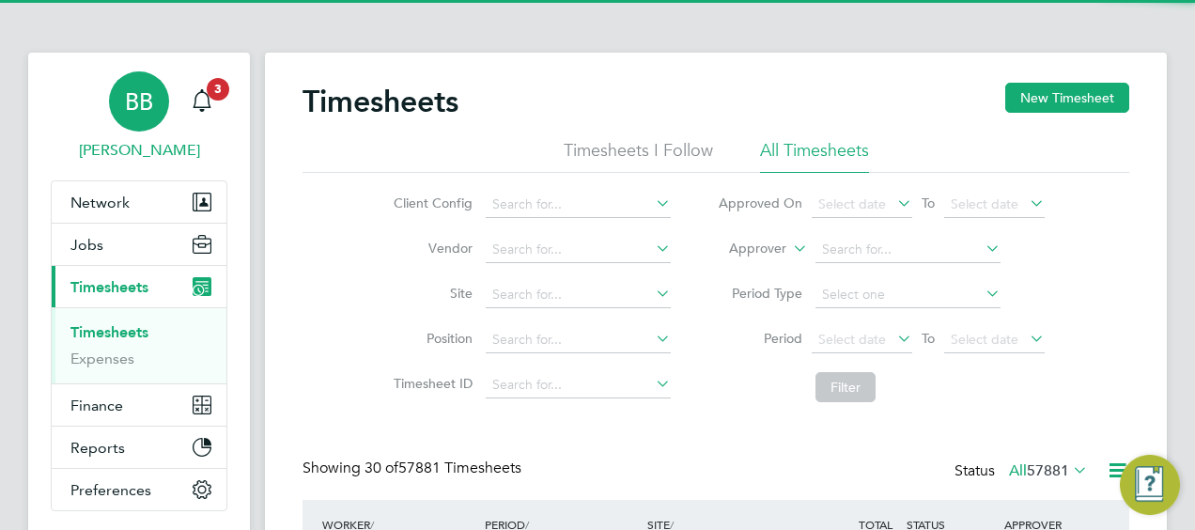
scroll to position [47, 163]
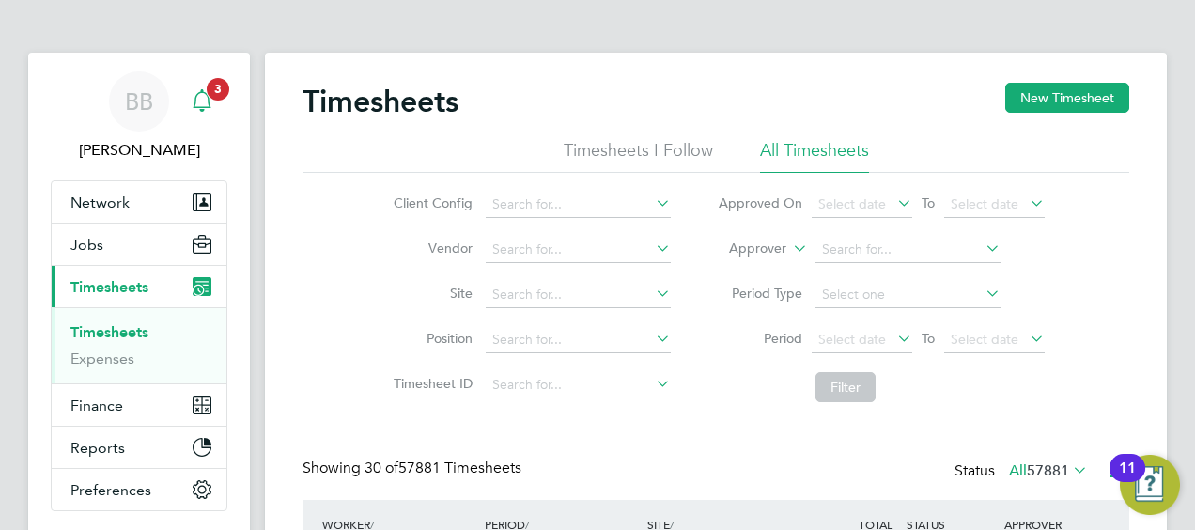
click at [195, 106] on icon "Main navigation" at bounding box center [202, 100] width 23 height 23
